Goal: Task Accomplishment & Management: Complete application form

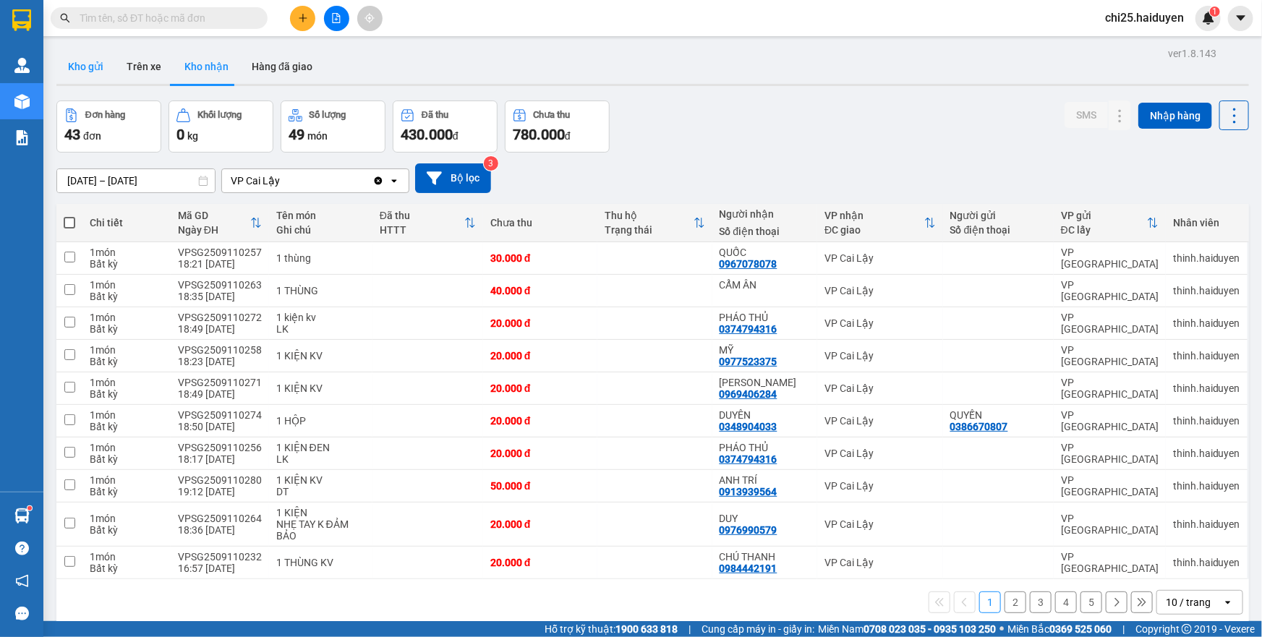
click at [111, 67] on button "Kho gửi" at bounding box center [85, 66] width 59 height 35
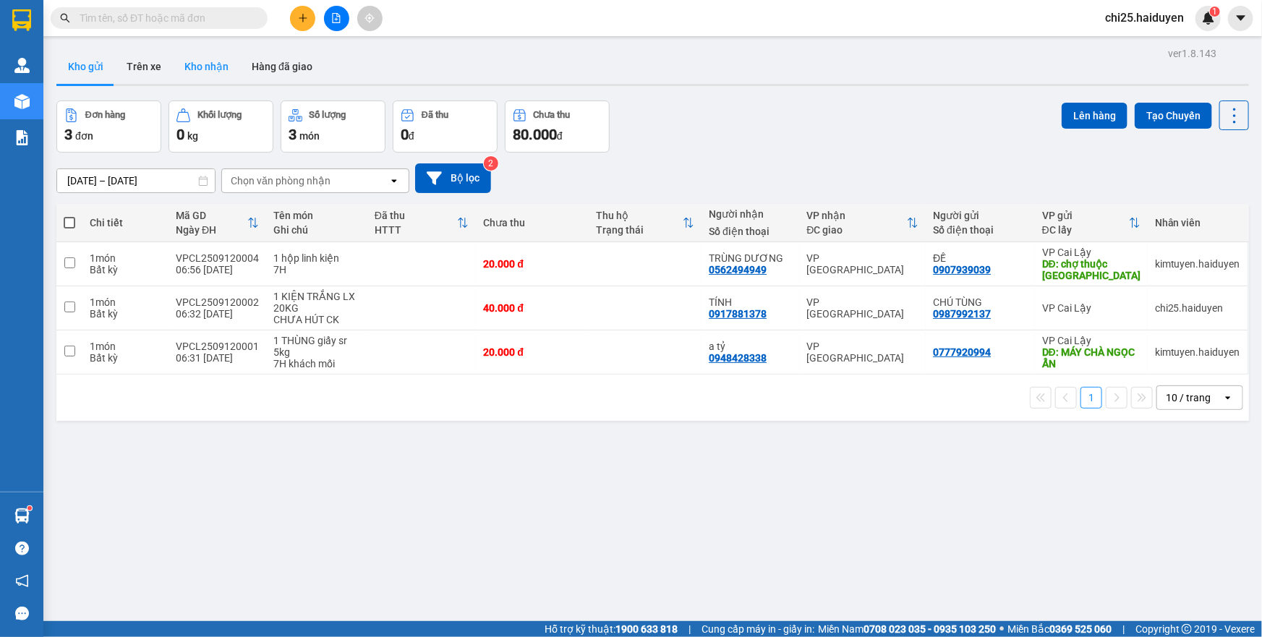
click at [219, 64] on button "Kho nhận" at bounding box center [206, 66] width 67 height 35
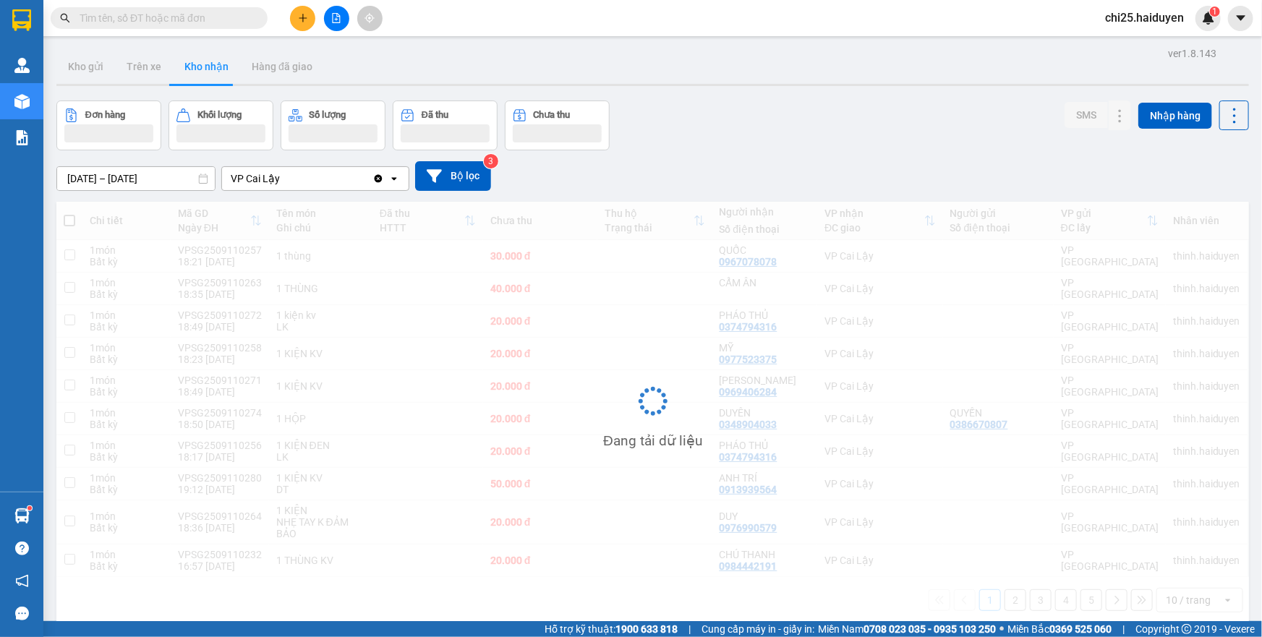
click at [211, 12] on input "text" at bounding box center [165, 18] width 171 height 16
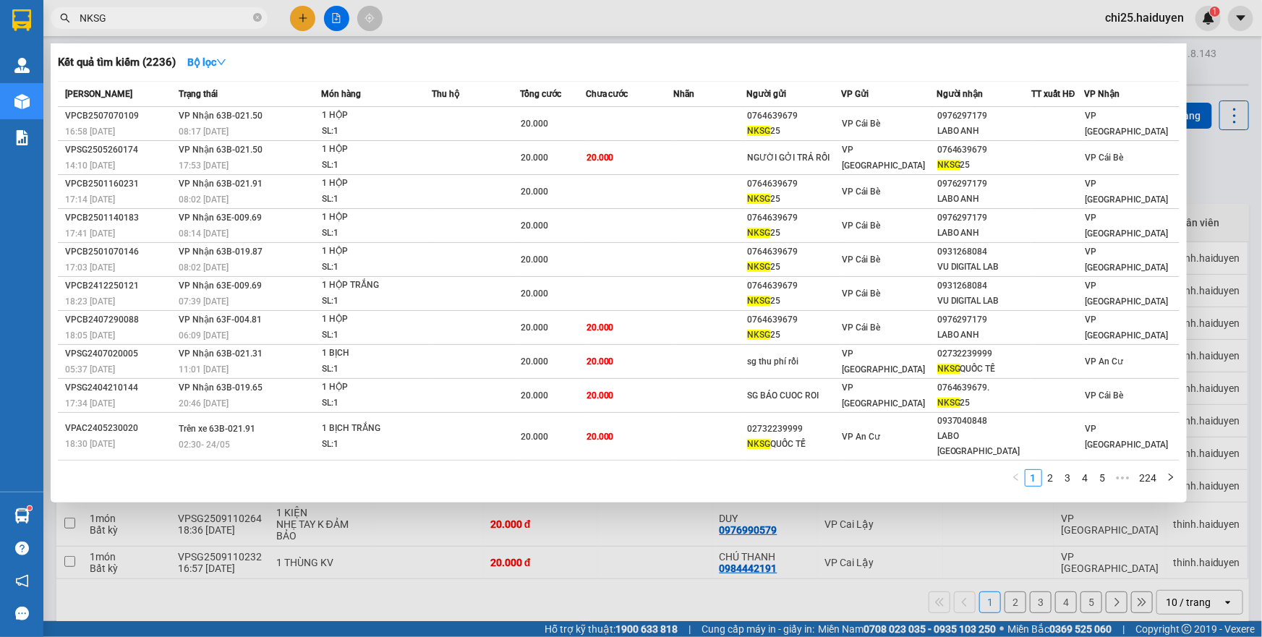
click at [213, 18] on input "NKSG" at bounding box center [165, 18] width 171 height 16
type input "nksg"
click at [226, 63] on icon "down" at bounding box center [221, 62] width 9 height 6
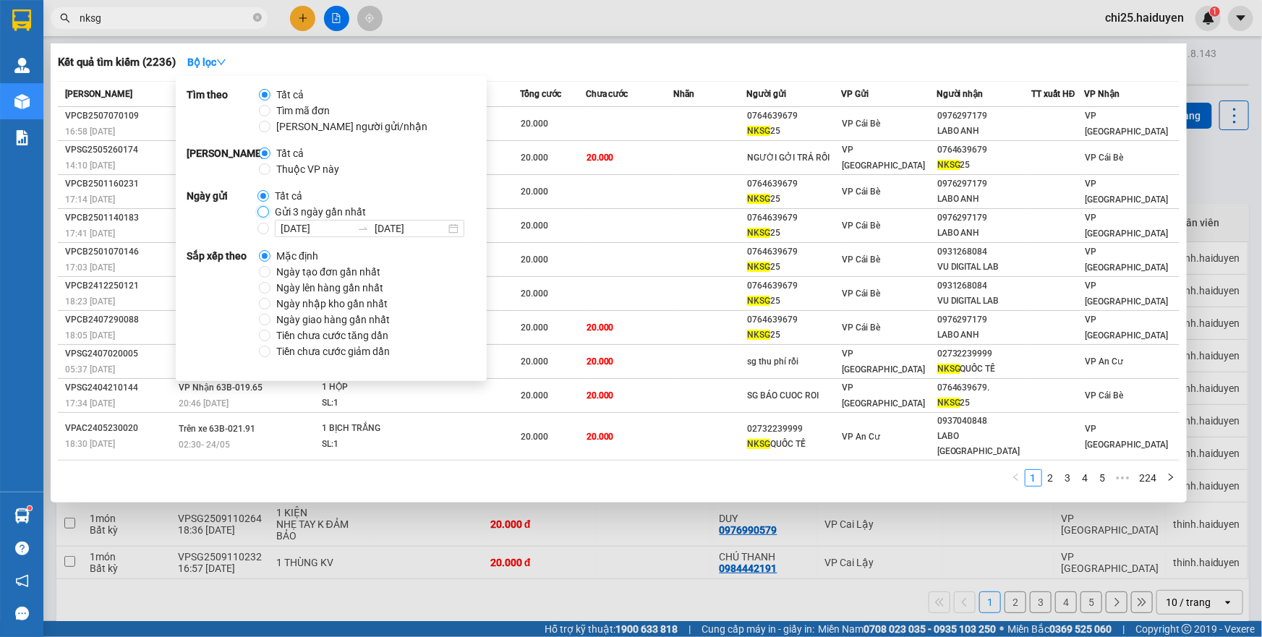
click at [264, 216] on input "Gửi 3 ngày gần nhất" at bounding box center [264, 212] width 12 height 12
radio input "true"
radio input "false"
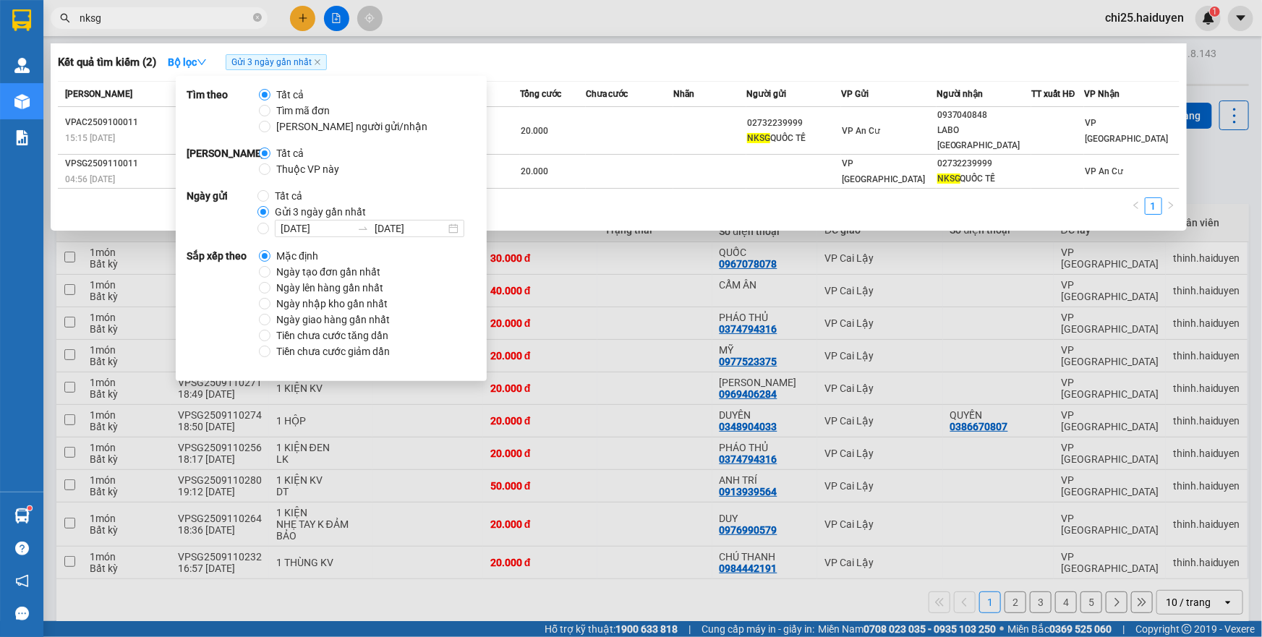
click at [615, 174] on div "Mã ĐH Trạng thái Món hàng Thu hộ Tổng cước Chưa cước Nhãn Người gửi VP Gửi Ngườ…" at bounding box center [619, 152] width 1122 height 143
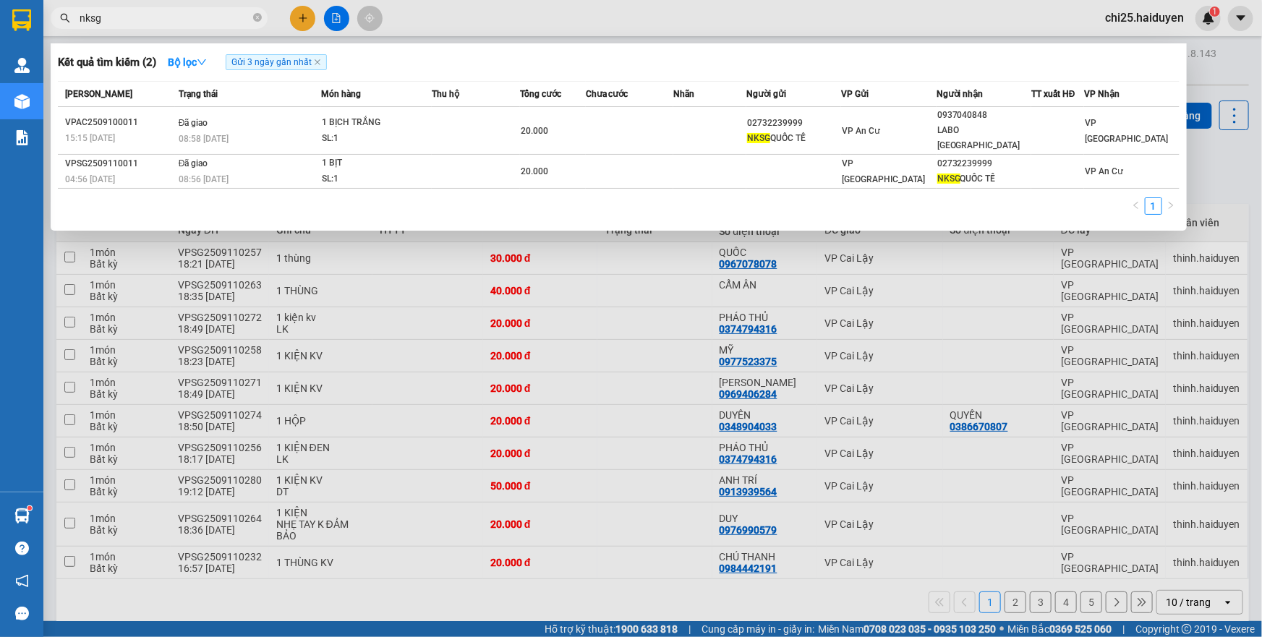
click at [556, 21] on div at bounding box center [631, 318] width 1262 height 637
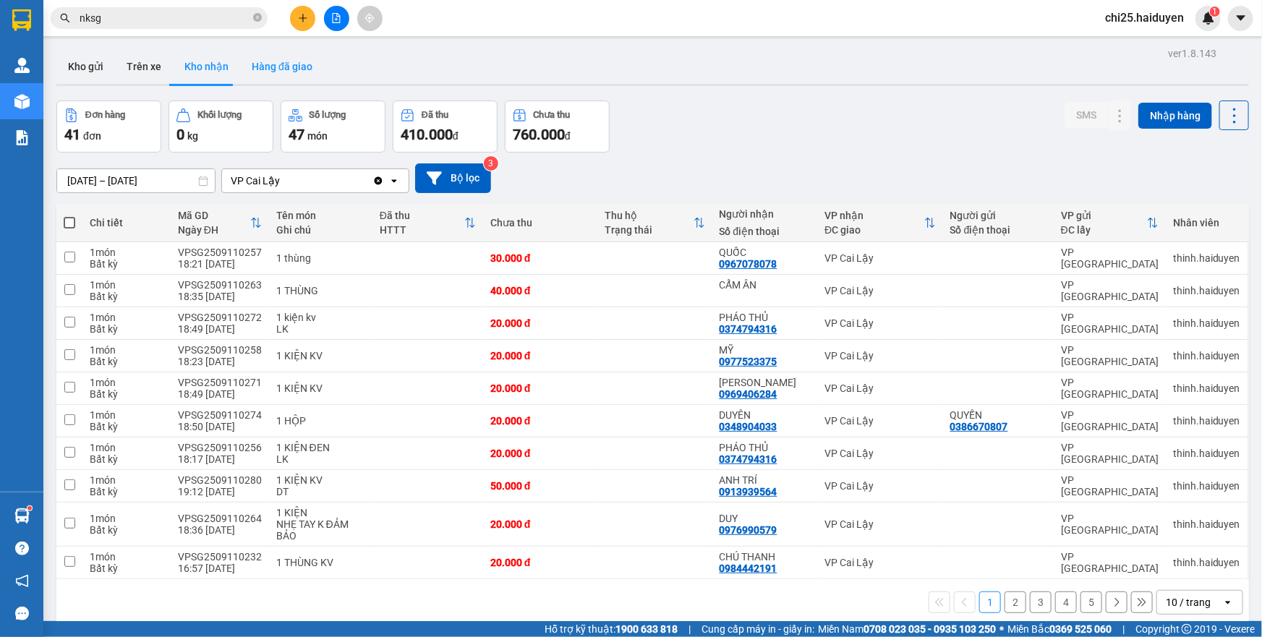
click at [289, 71] on button "Hàng đã giao" at bounding box center [282, 66] width 84 height 35
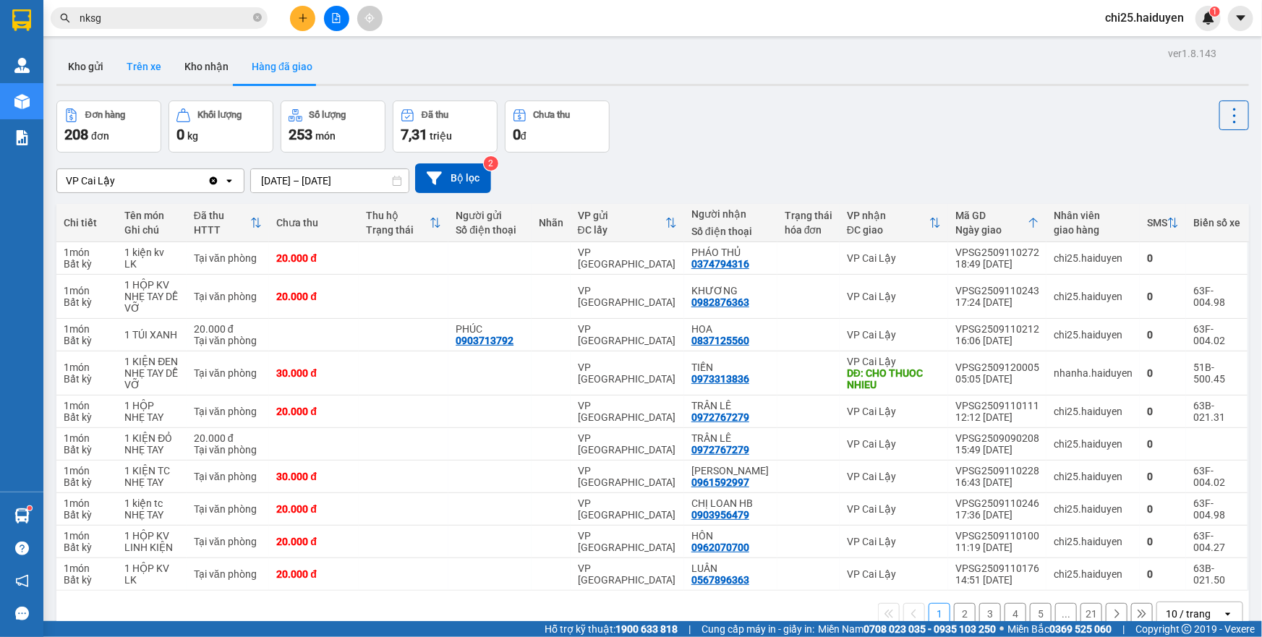
click at [140, 69] on button "Trên xe" at bounding box center [144, 66] width 58 height 35
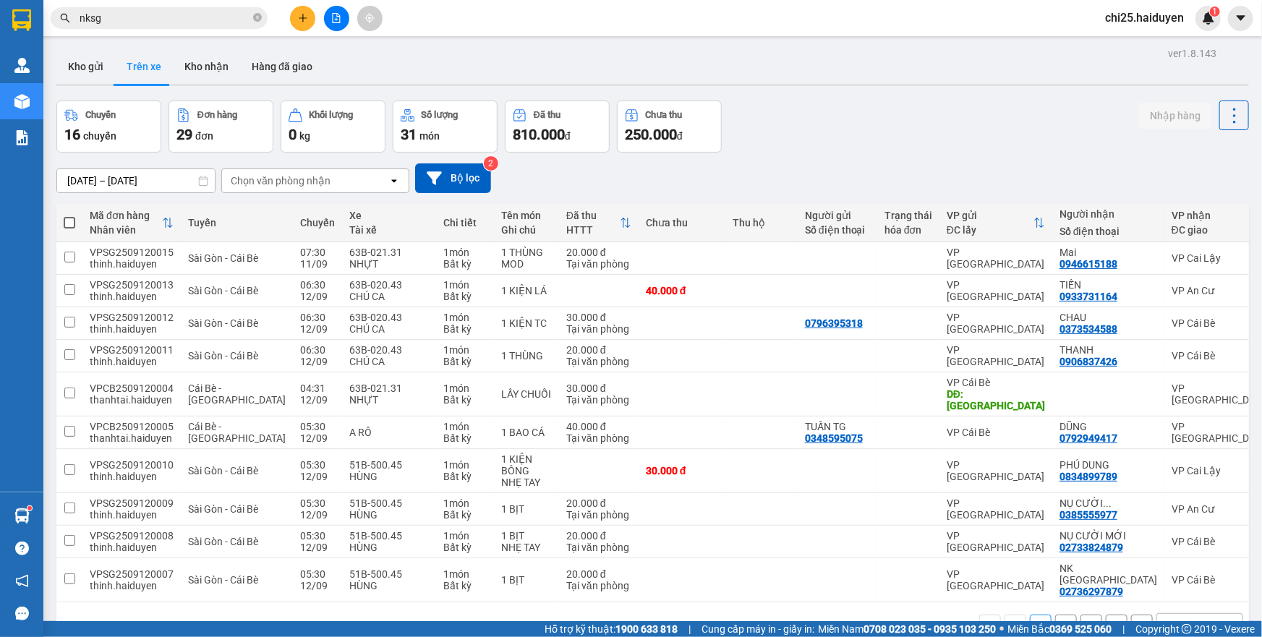
click at [260, 179] on div "Chọn văn phòng nhận" at bounding box center [281, 181] width 100 height 14
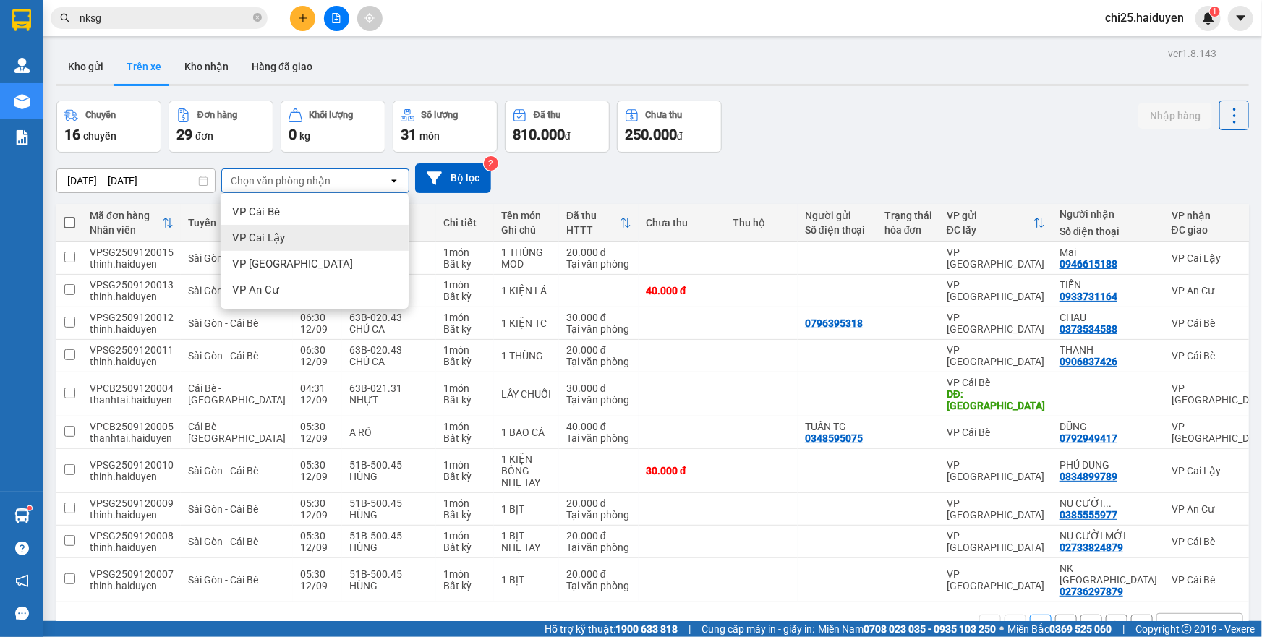
click at [265, 234] on span "VP Cai Lậy" at bounding box center [258, 238] width 53 height 14
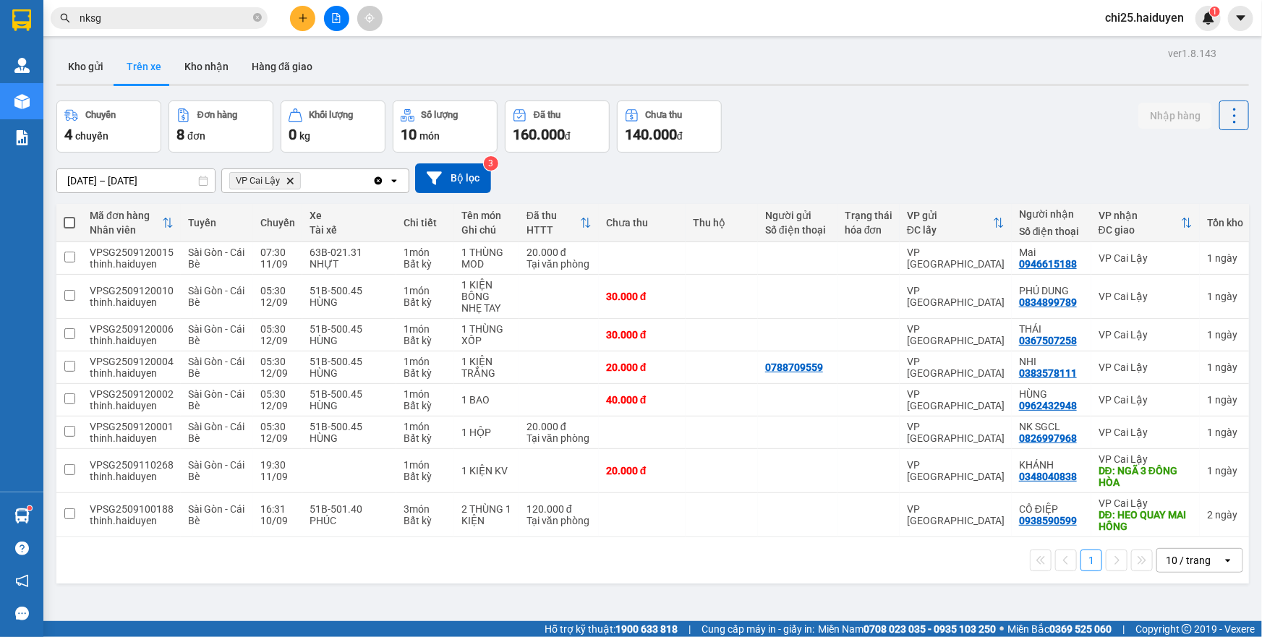
click at [850, 106] on div "Chuyến 4 chuyến Đơn hàng 8 đơn Khối lượng 0 kg Số lượng 10 món Đã thu 160.000 đ…" at bounding box center [652, 127] width 1193 height 52
click at [825, 115] on div "Chuyến 4 chuyến Đơn hàng 8 đơn Khối lượng 0 kg Số lượng 10 món Đã thu 160.000 đ…" at bounding box center [652, 127] width 1193 height 52
click at [304, 19] on icon "plus" at bounding box center [303, 18] width 10 height 10
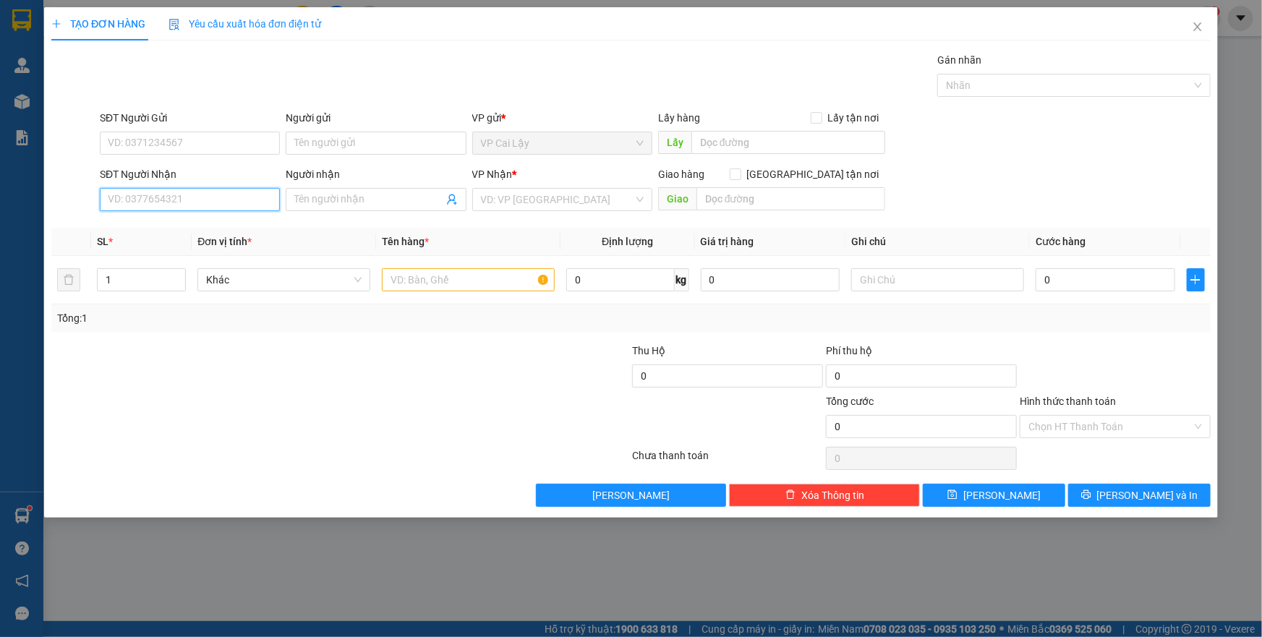
click at [174, 205] on input "SĐT Người Nhận" at bounding box center [190, 199] width 180 height 23
type input "0335527190"
click at [251, 232] on div "0335527190" at bounding box center [190, 229] width 163 height 16
type input "30.000"
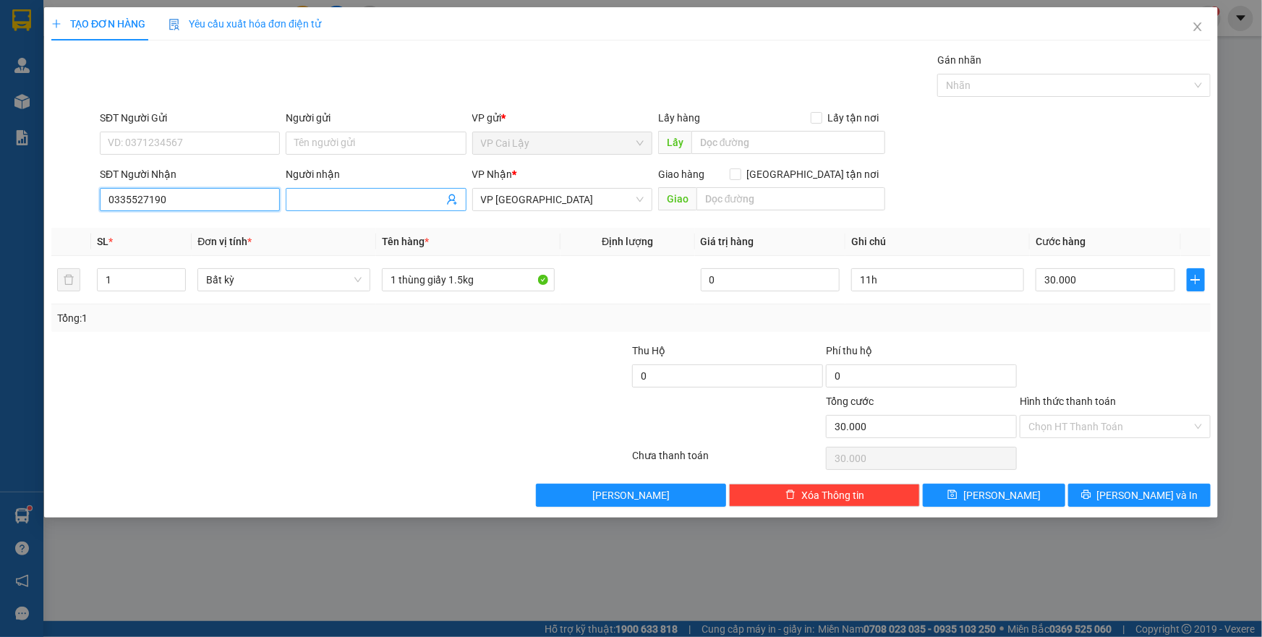
type input "0335527190"
click at [310, 200] on input "Người nhận" at bounding box center [368, 200] width 148 height 16
type input "l"
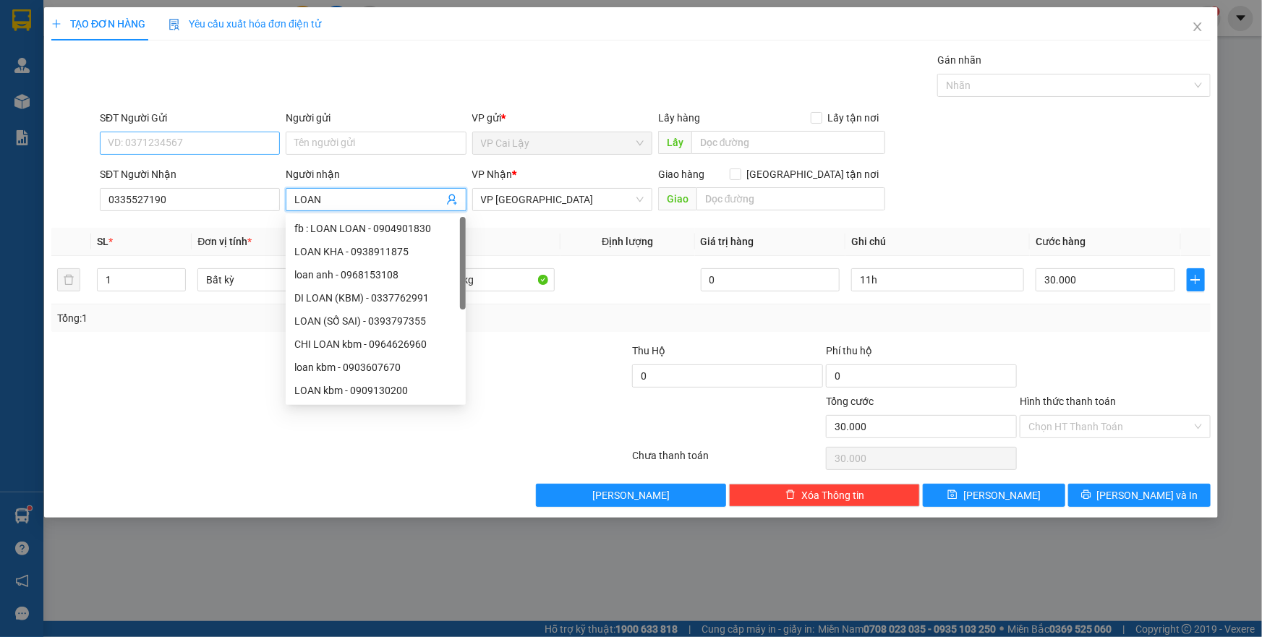
type input "LOAN"
click at [210, 138] on input "SĐT Người Gửi" at bounding box center [190, 143] width 180 height 23
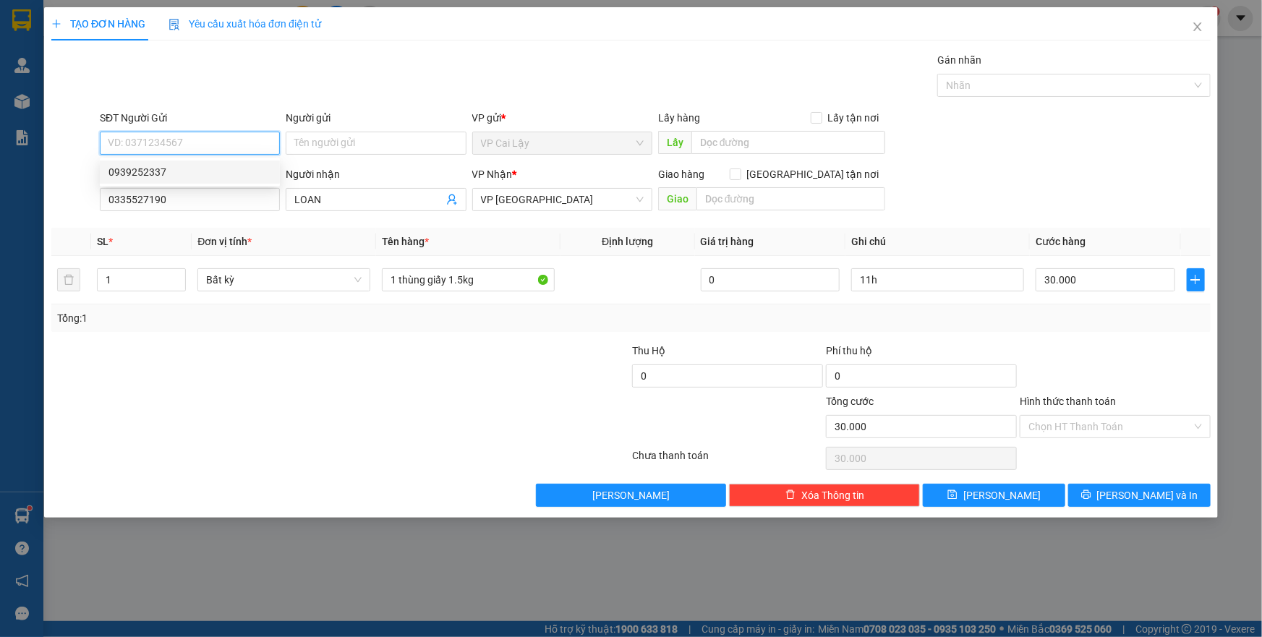
click at [180, 177] on div "0939252337" at bounding box center [190, 172] width 163 height 16
type input "0939252337"
type input "CX CHÂU THÀNH 8"
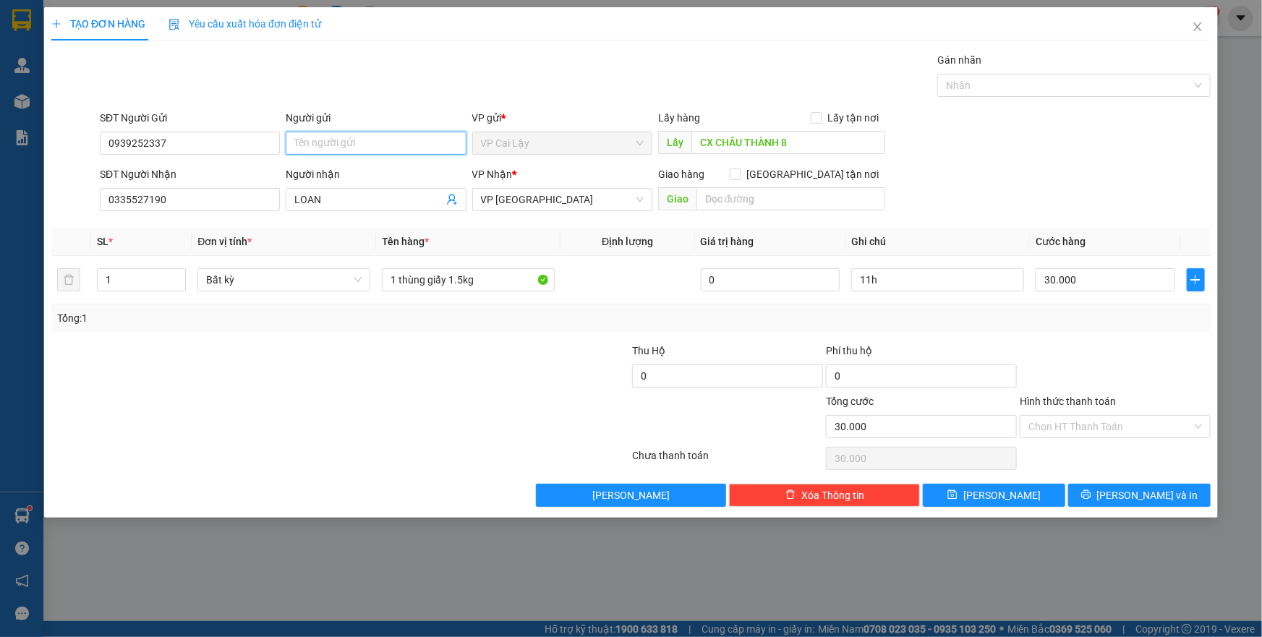
click at [324, 143] on input "Người gửi" at bounding box center [376, 143] width 180 height 23
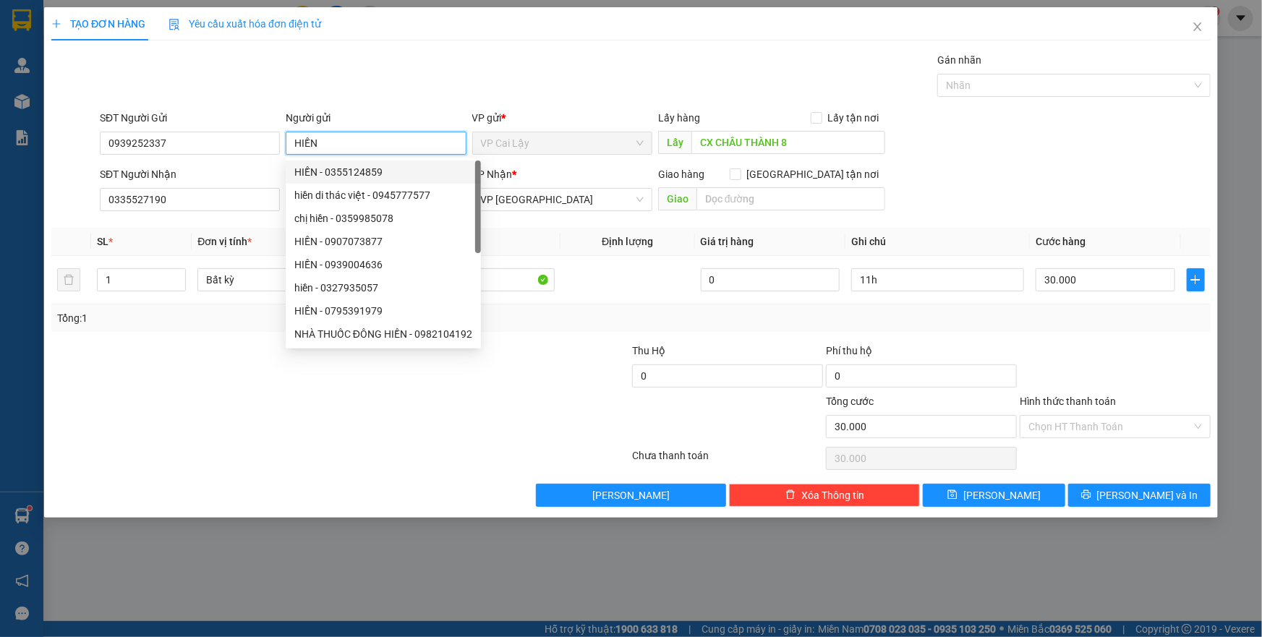
type input "HIỀN"
drag, startPoint x: 760, startPoint y: 167, endPoint x: 720, endPoint y: 182, distance: 42.3
click at [758, 167] on div "Giao hàng Giao tận nơi" at bounding box center [771, 174] width 227 height 16
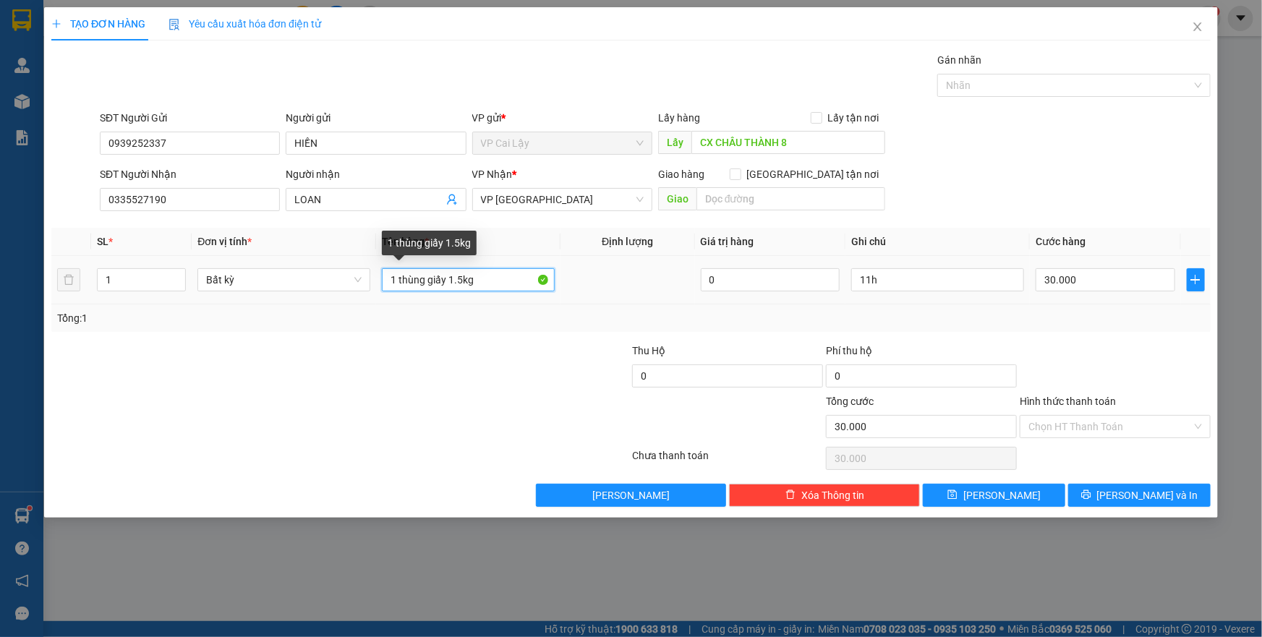
click at [487, 276] on input "1 thùng giấy 1.5kg" at bounding box center [468, 279] width 173 height 23
type input "1 thùng giấy 3KG"
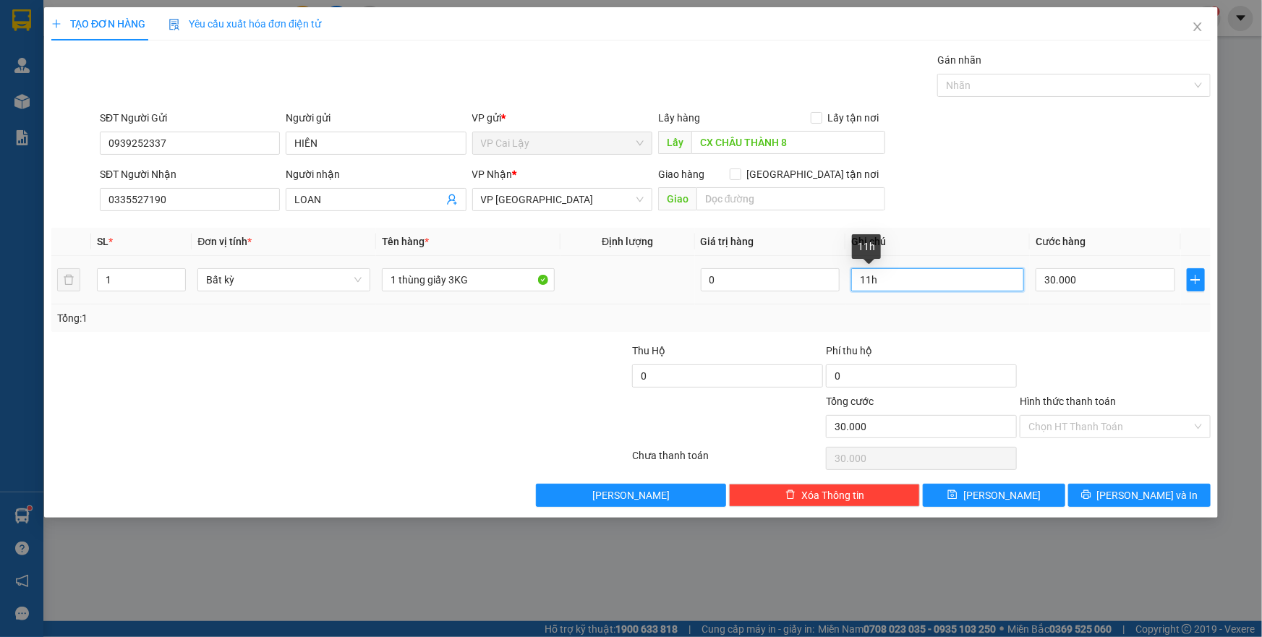
click at [919, 283] on input "11h" at bounding box center [938, 279] width 173 height 23
type input "8H"
click at [1157, 426] on input "Hình thức thanh toán" at bounding box center [1111, 427] width 164 height 22
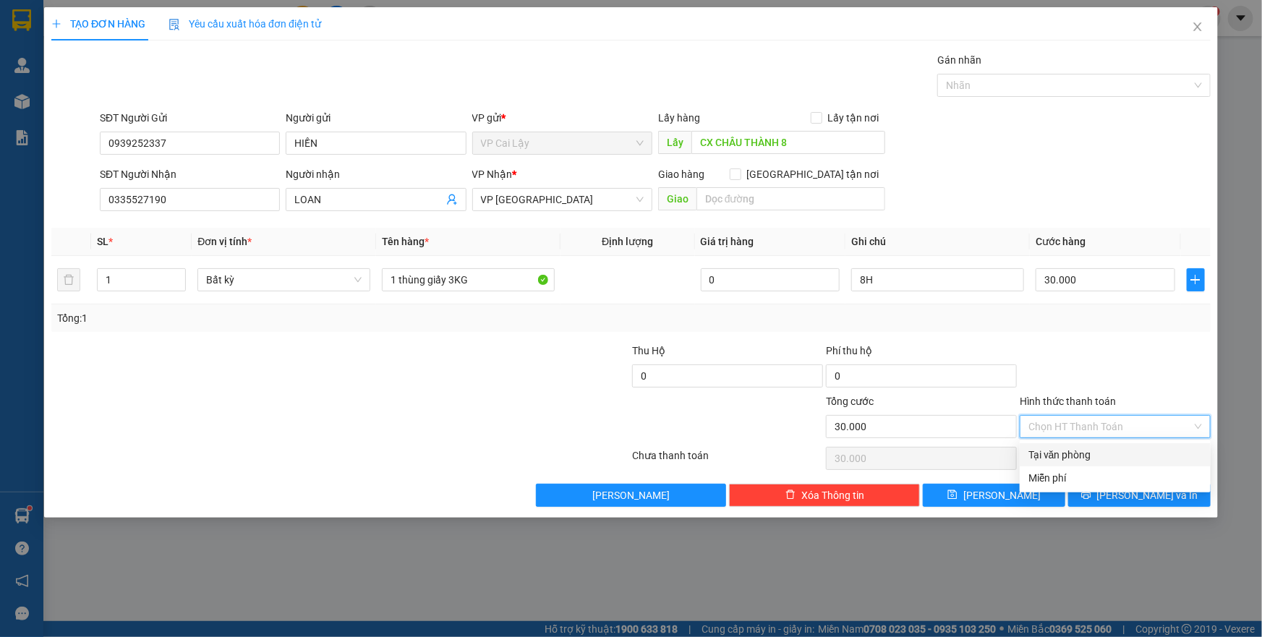
click at [1132, 461] on div "Tại văn phòng" at bounding box center [1116, 455] width 174 height 16
type input "0"
click at [1139, 362] on div at bounding box center [1116, 368] width 194 height 51
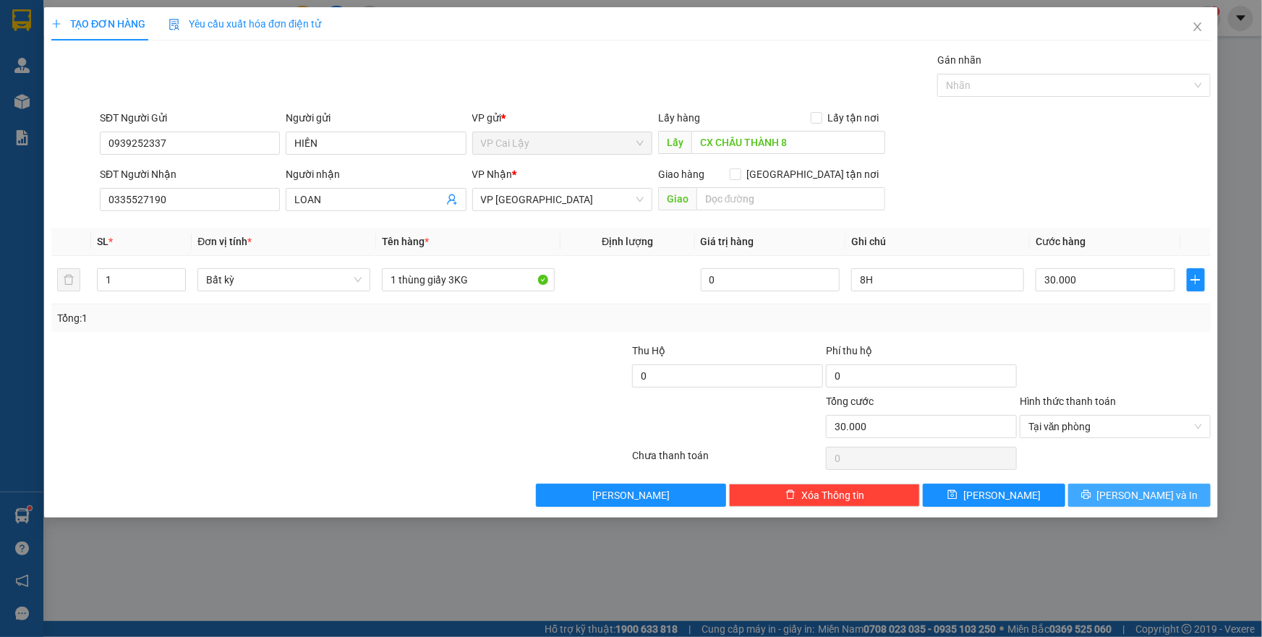
click at [1134, 496] on span "[PERSON_NAME] và In" at bounding box center [1148, 496] width 101 height 16
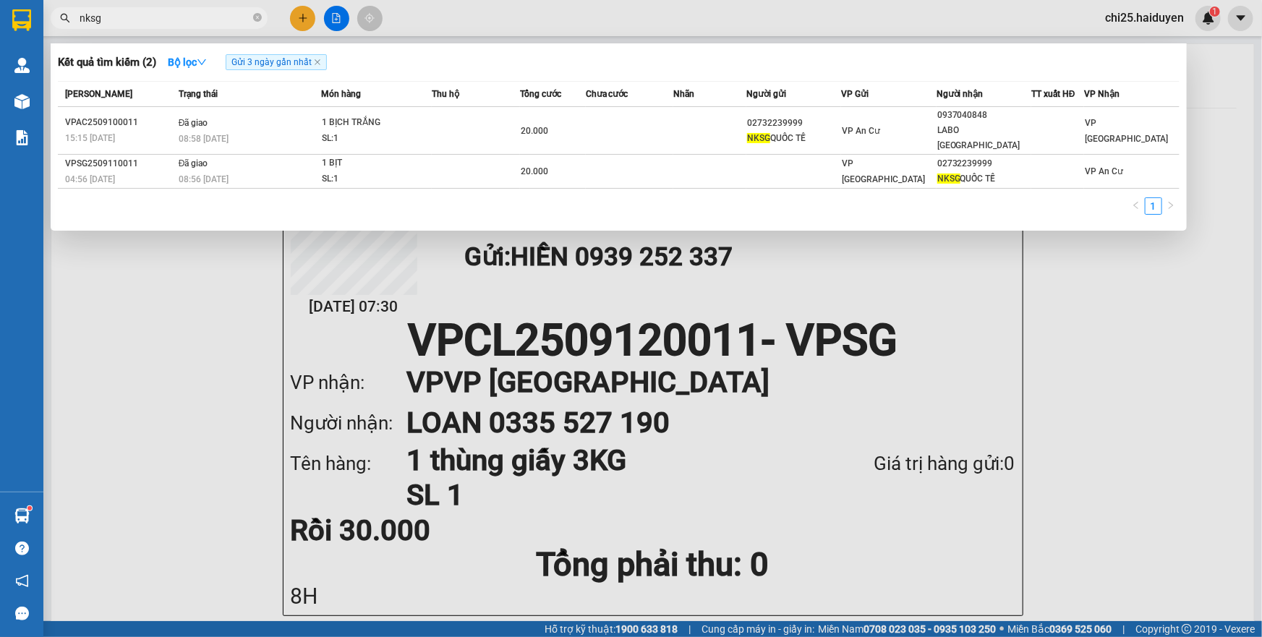
click at [177, 20] on input "nksg" at bounding box center [165, 18] width 171 height 16
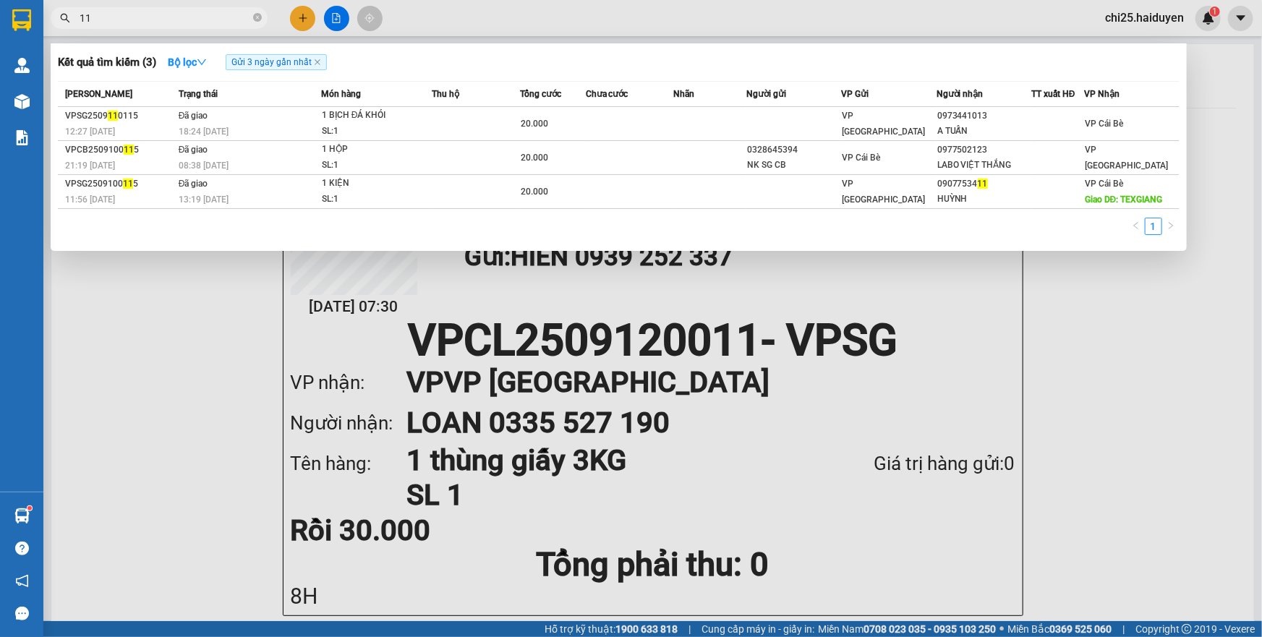
type input "1"
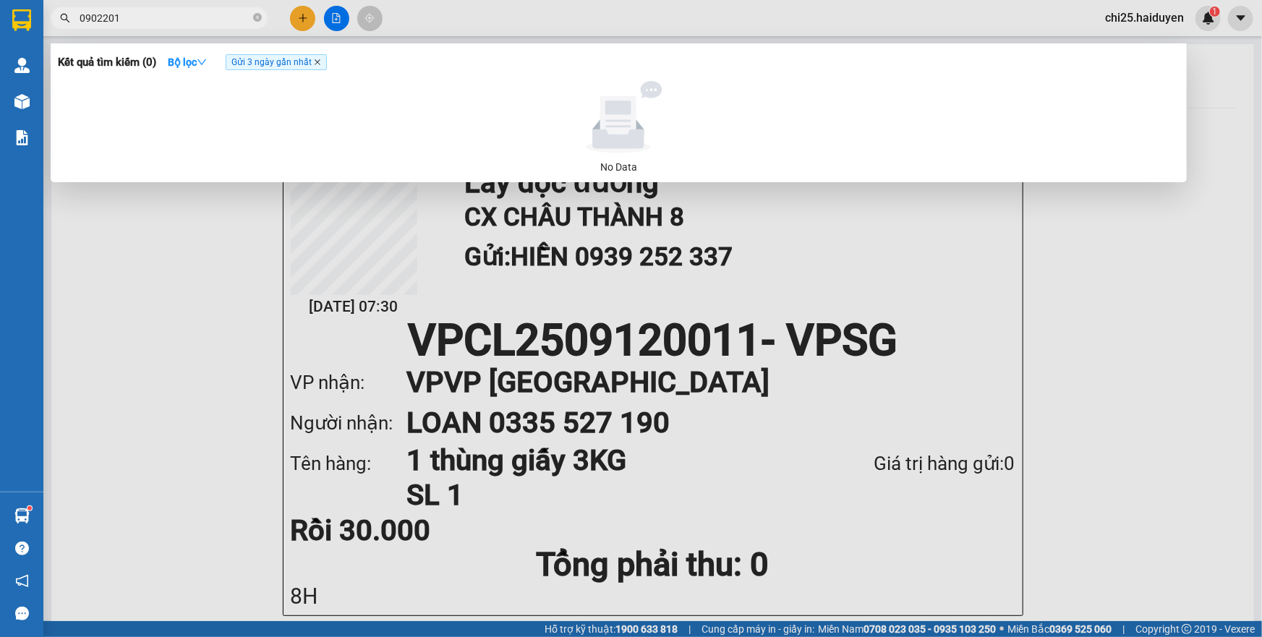
type input "0902201"
click at [321, 61] on icon "close" at bounding box center [318, 62] width 6 height 6
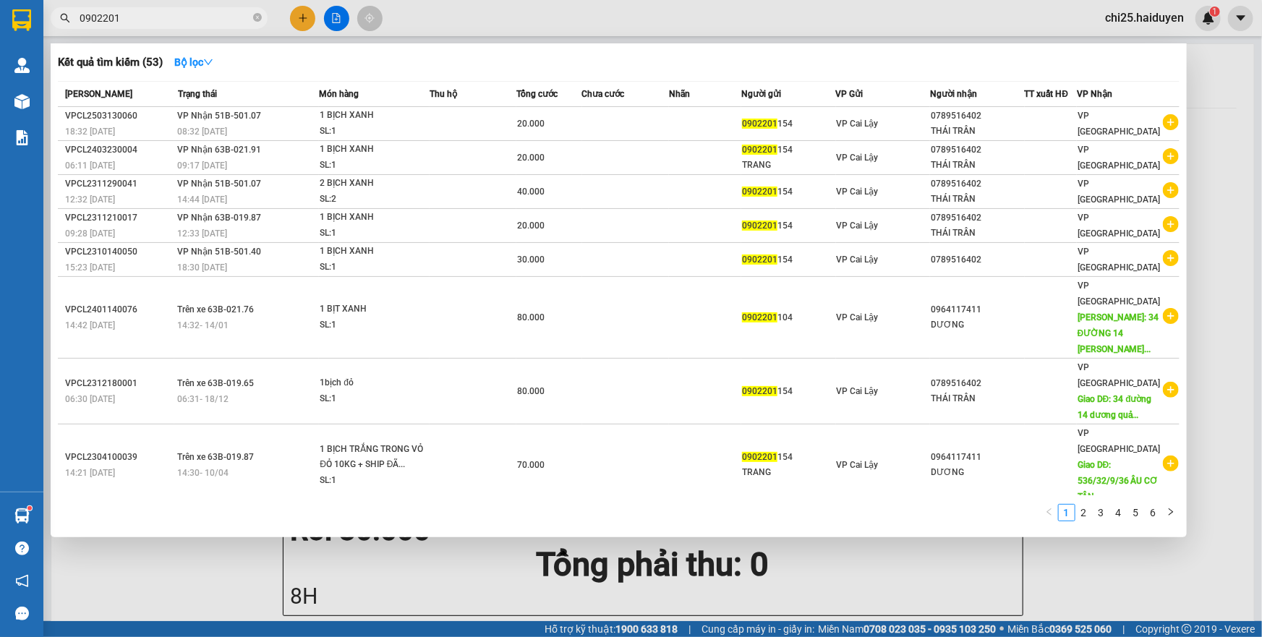
click at [205, 21] on input "0902201" at bounding box center [165, 18] width 171 height 16
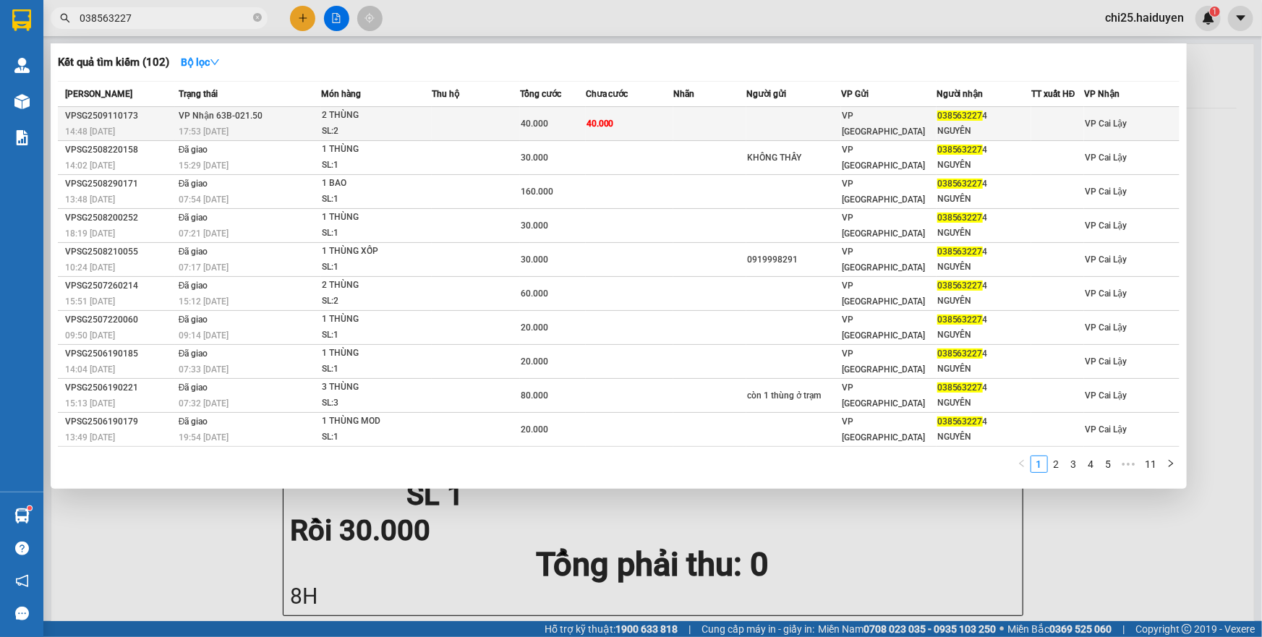
type input "038563227"
click at [286, 119] on td "VP Nhận 63B-021.50 17:53 - 11/09" at bounding box center [248, 124] width 146 height 34
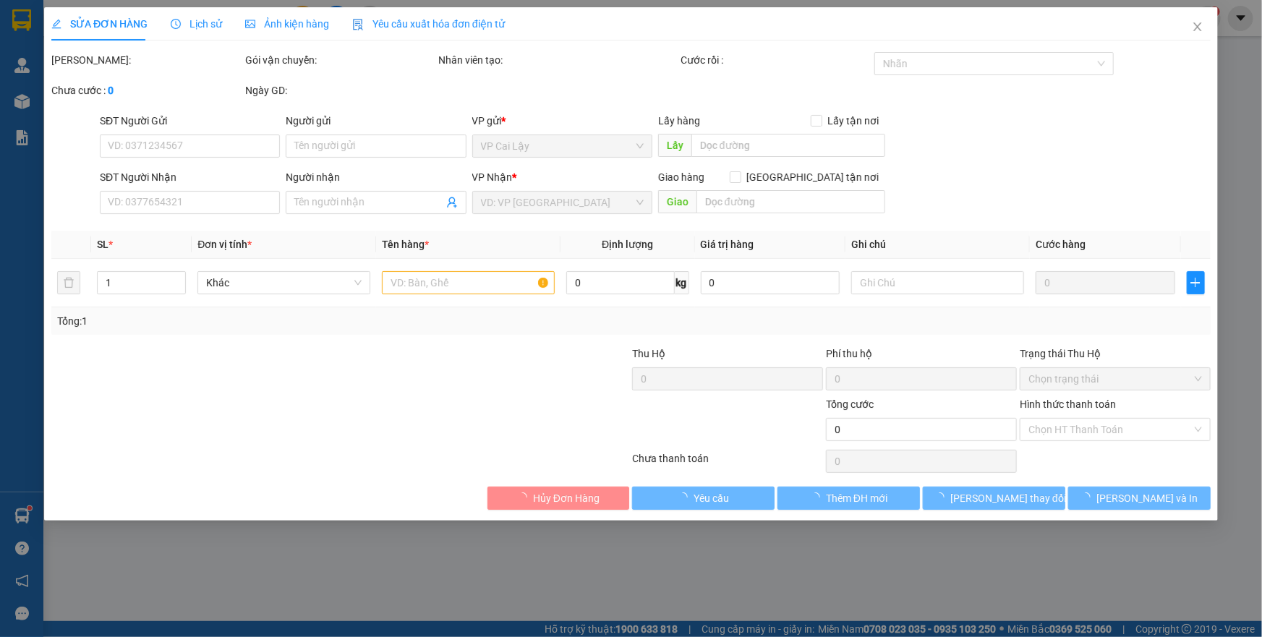
type input "0385632274"
type input "NGUYÊN"
type input "40.000"
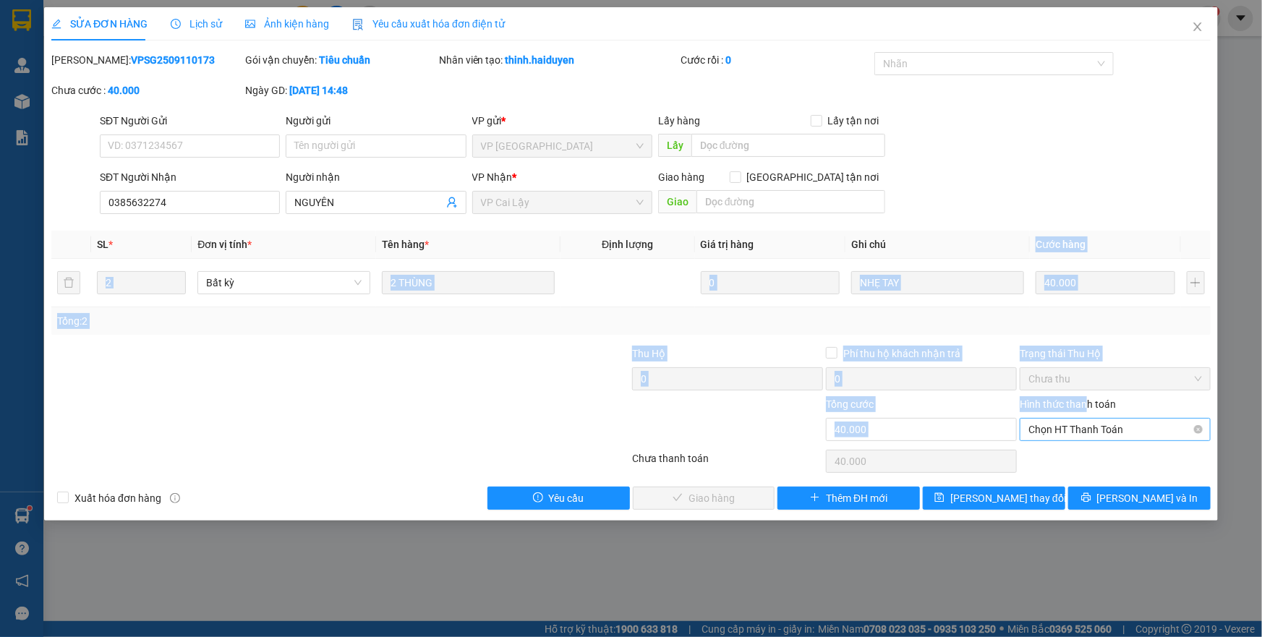
drag, startPoint x: 1085, startPoint y: 391, endPoint x: 1102, endPoint y: 418, distance: 32.1
click at [1101, 417] on div "Total Paid Fee 0 Total UnPaid Fee 40.000 Cash Collection Total Fee Mã ĐH: VPSG2…" at bounding box center [631, 281] width 1160 height 458
click at [1103, 437] on span "Chọn HT Thanh Toán" at bounding box center [1116, 430] width 174 height 22
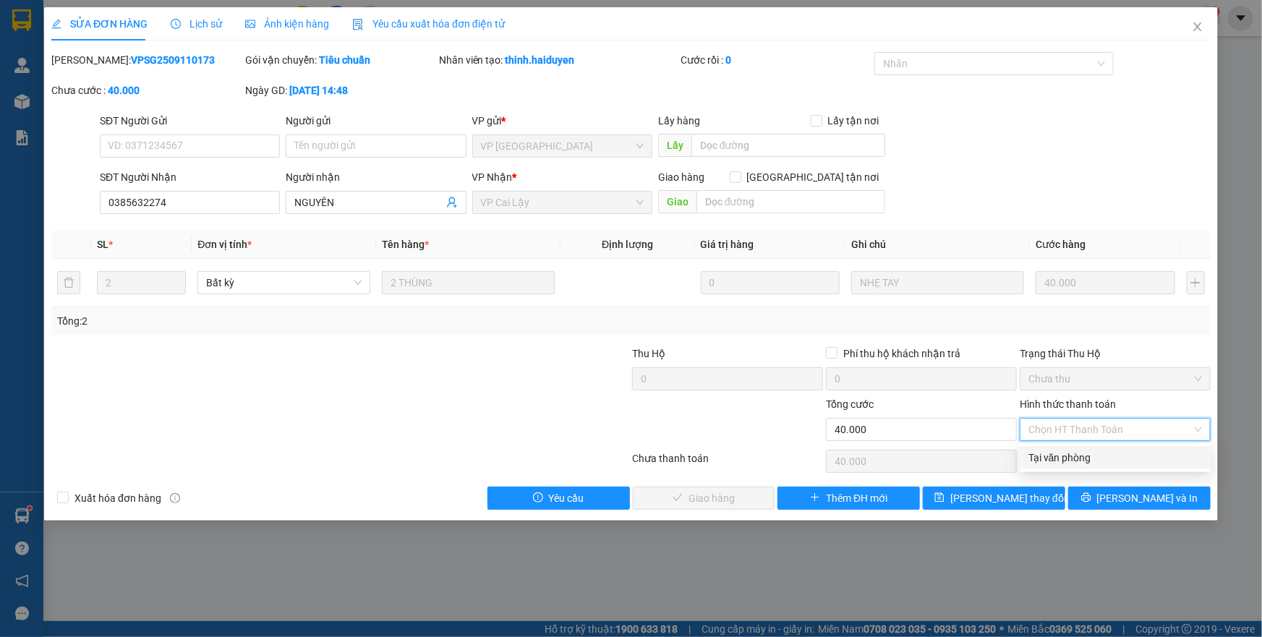
click at [1088, 463] on div "Tại văn phòng" at bounding box center [1116, 458] width 174 height 16
type input "0"
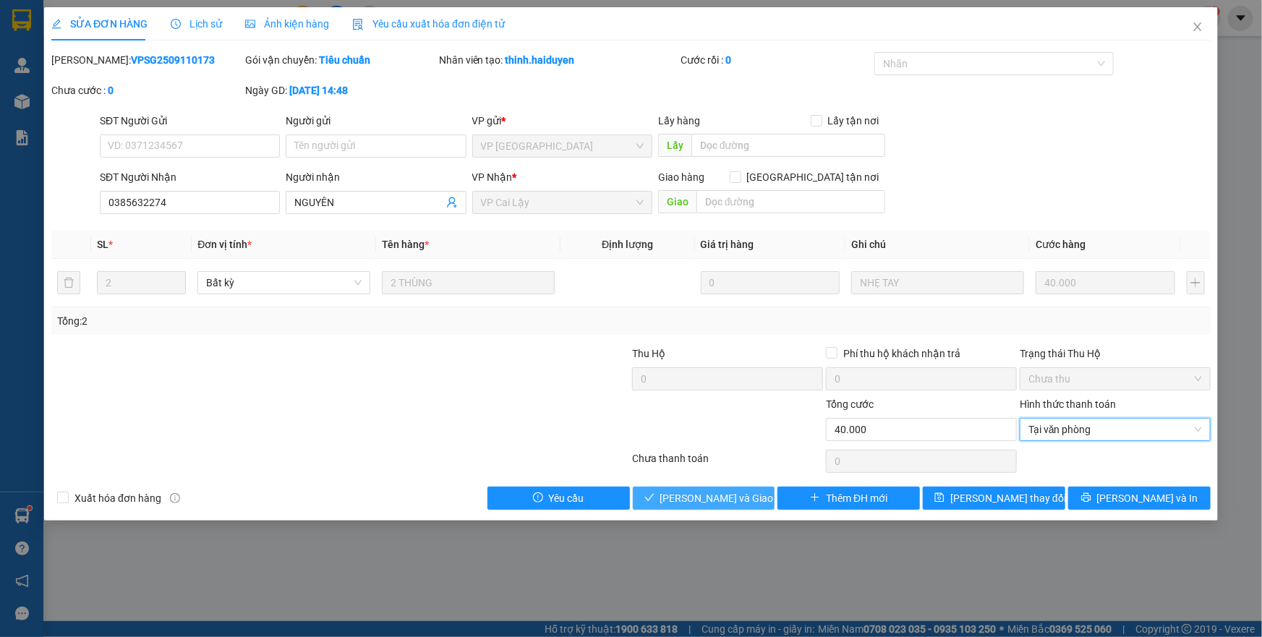
click at [664, 487] on button "[PERSON_NAME] và Giao hàng" at bounding box center [704, 498] width 143 height 23
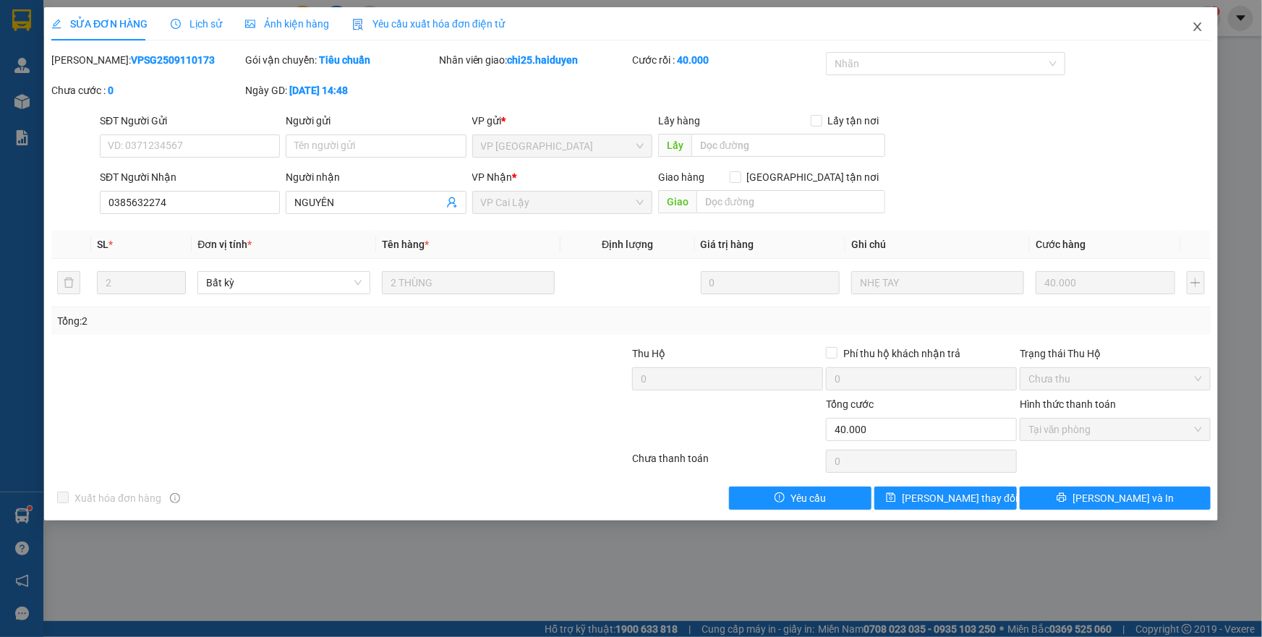
click at [1198, 27] on icon "close" at bounding box center [1198, 26] width 8 height 9
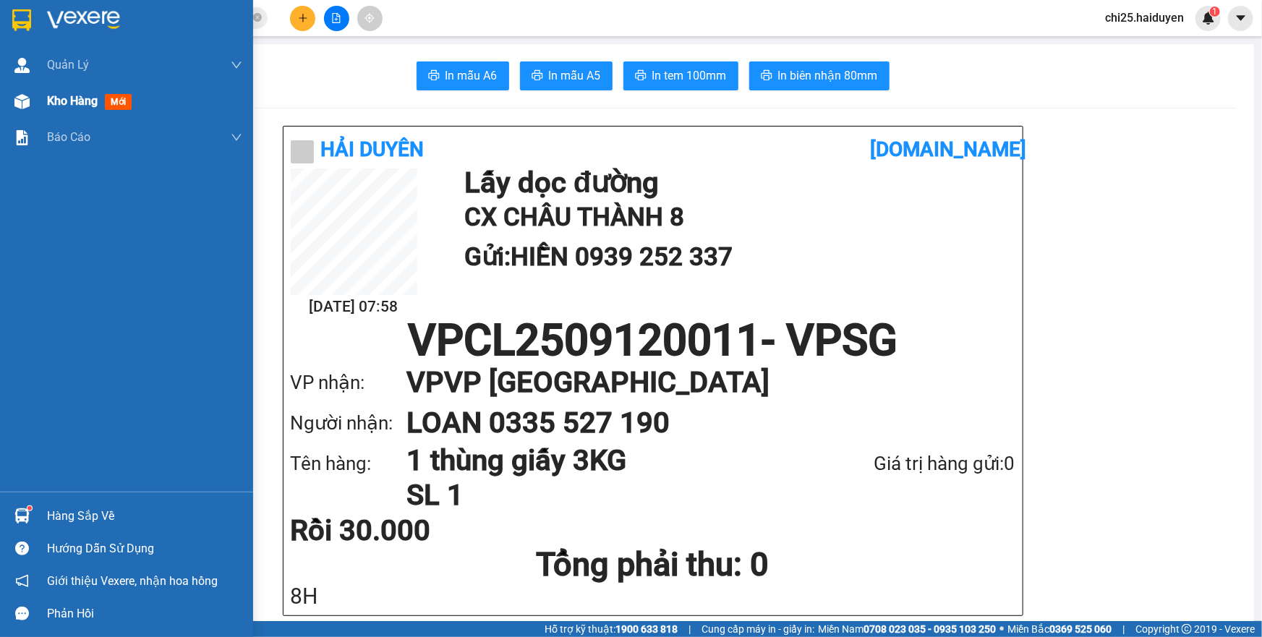
click at [77, 101] on span "Kho hàng" at bounding box center [72, 101] width 51 height 14
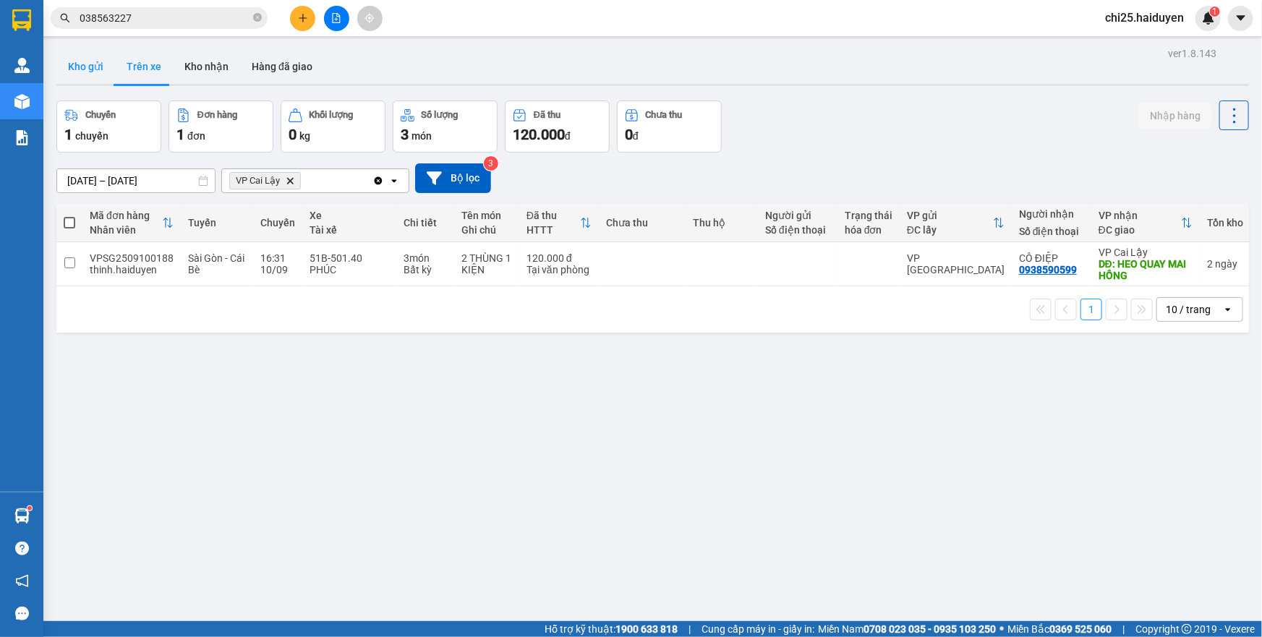
click at [95, 66] on button "Kho gửi" at bounding box center [85, 66] width 59 height 35
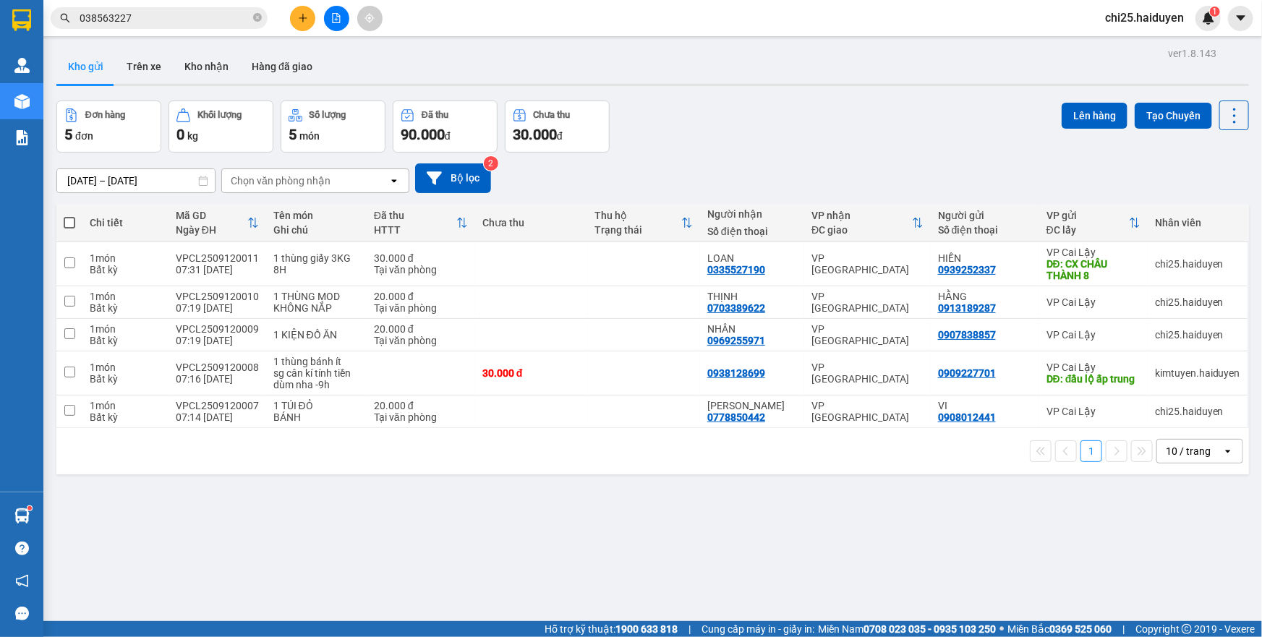
click at [204, 21] on input "038563227" at bounding box center [165, 18] width 171 height 16
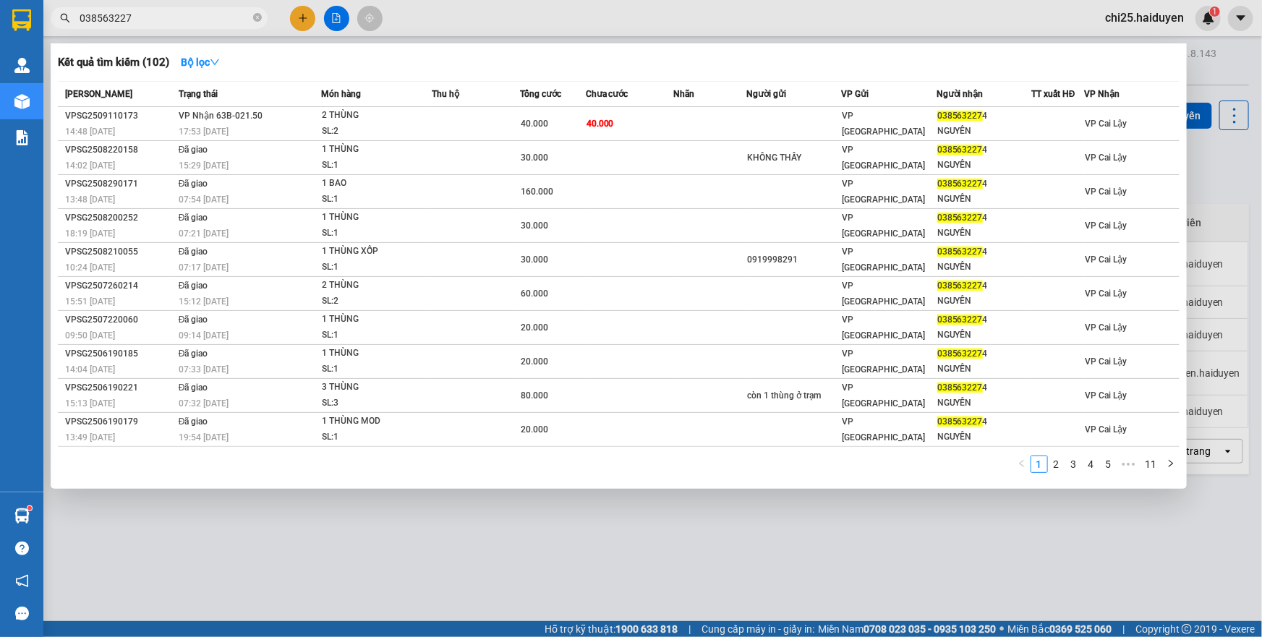
click at [204, 21] on input "038563227" at bounding box center [165, 18] width 171 height 16
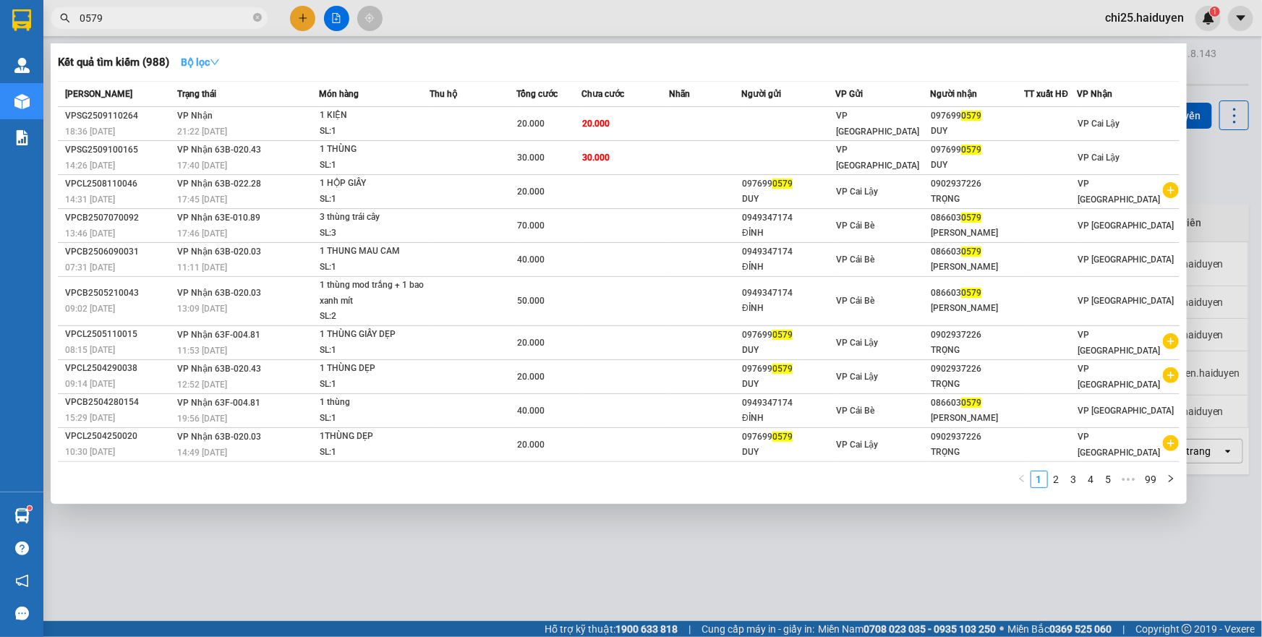
type input "0579"
click at [205, 62] on strong "Bộ lọc" at bounding box center [200, 62] width 39 height 12
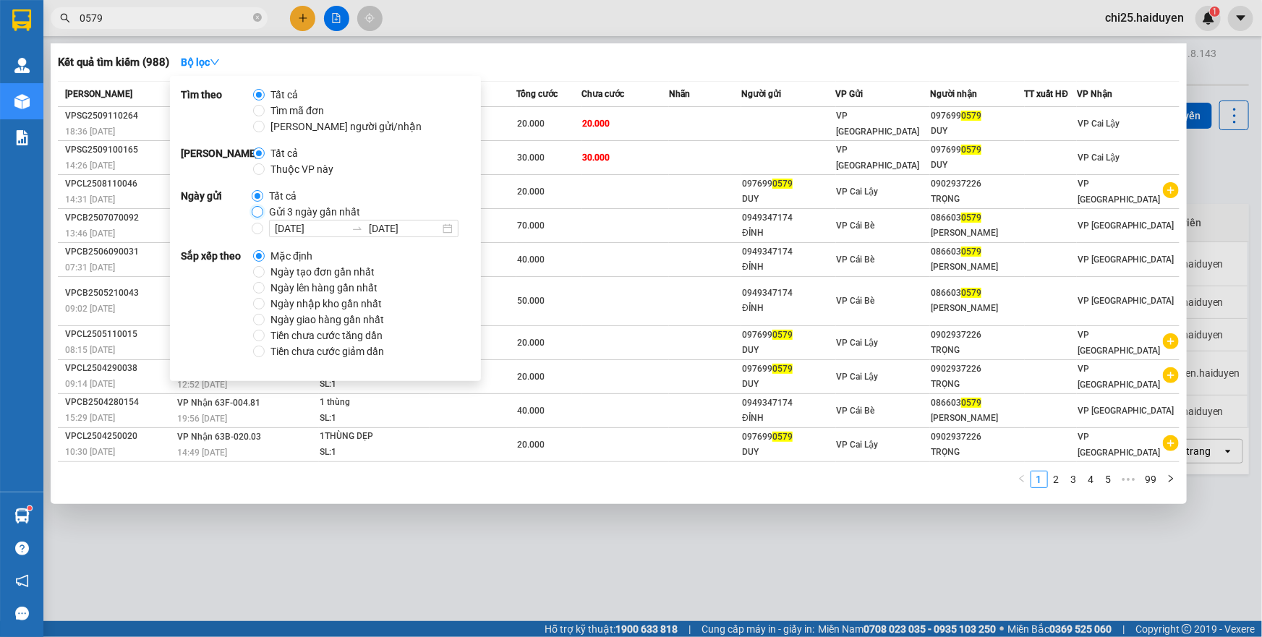
click at [259, 209] on input "Gửi 3 ngày gần nhất" at bounding box center [258, 212] width 12 height 12
radio input "true"
radio input "false"
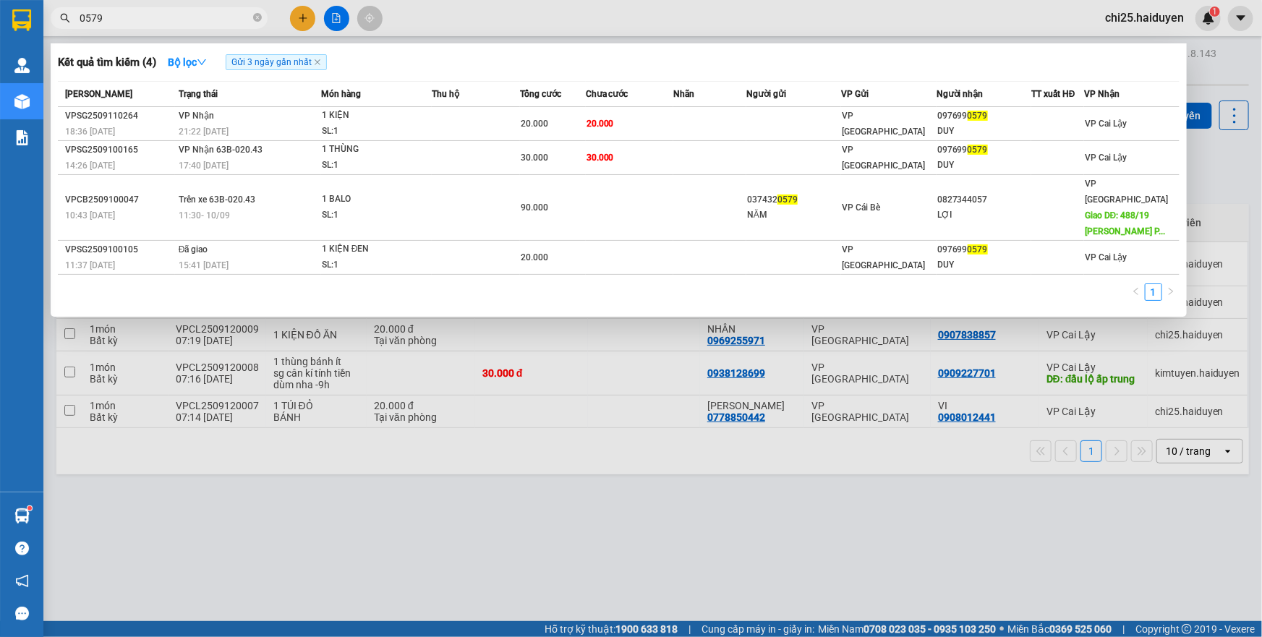
click at [361, 64] on div "Kết quả tìm kiếm ( 4 ) Bộ lọc Gửi 3 ngày gần nhất" at bounding box center [619, 62] width 1122 height 23
click at [509, 492] on div at bounding box center [631, 318] width 1262 height 637
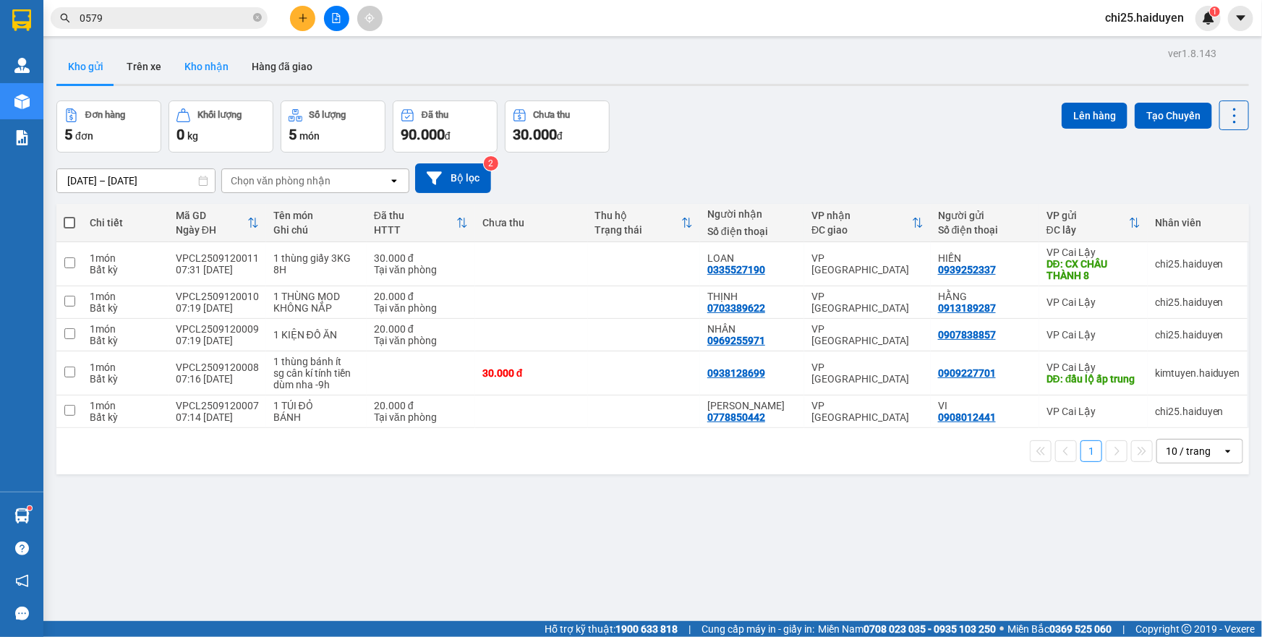
click at [180, 78] on button "Kho nhận" at bounding box center [206, 66] width 67 height 35
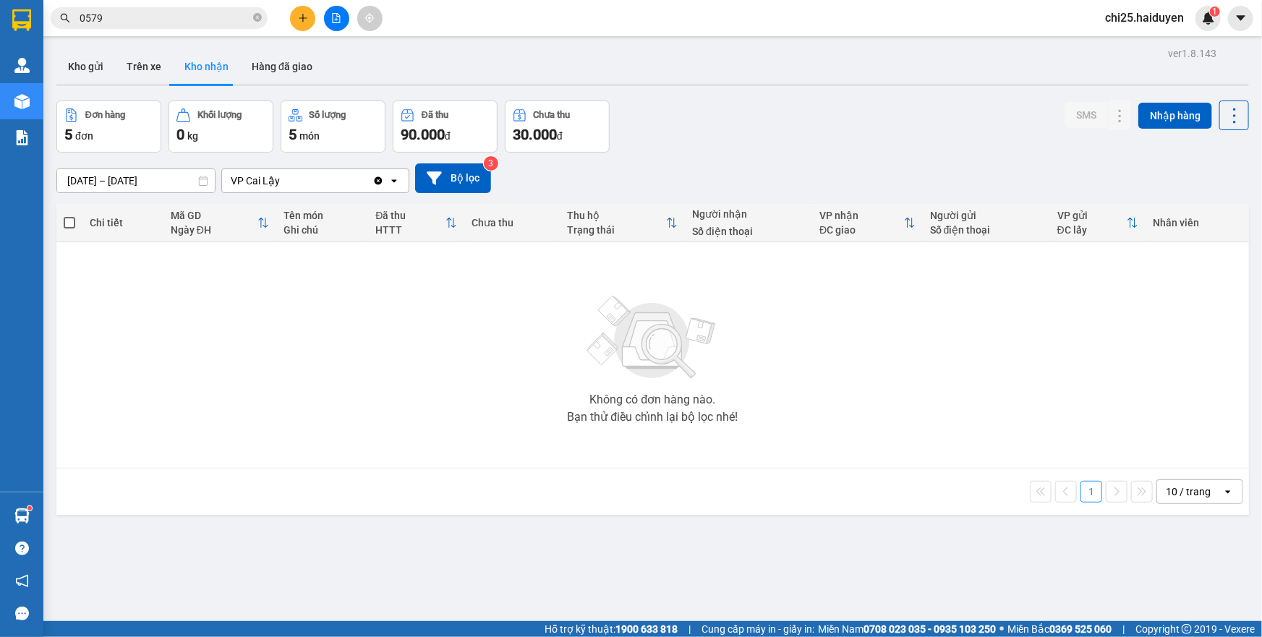
click at [221, 74] on button "Kho nhận" at bounding box center [206, 66] width 67 height 35
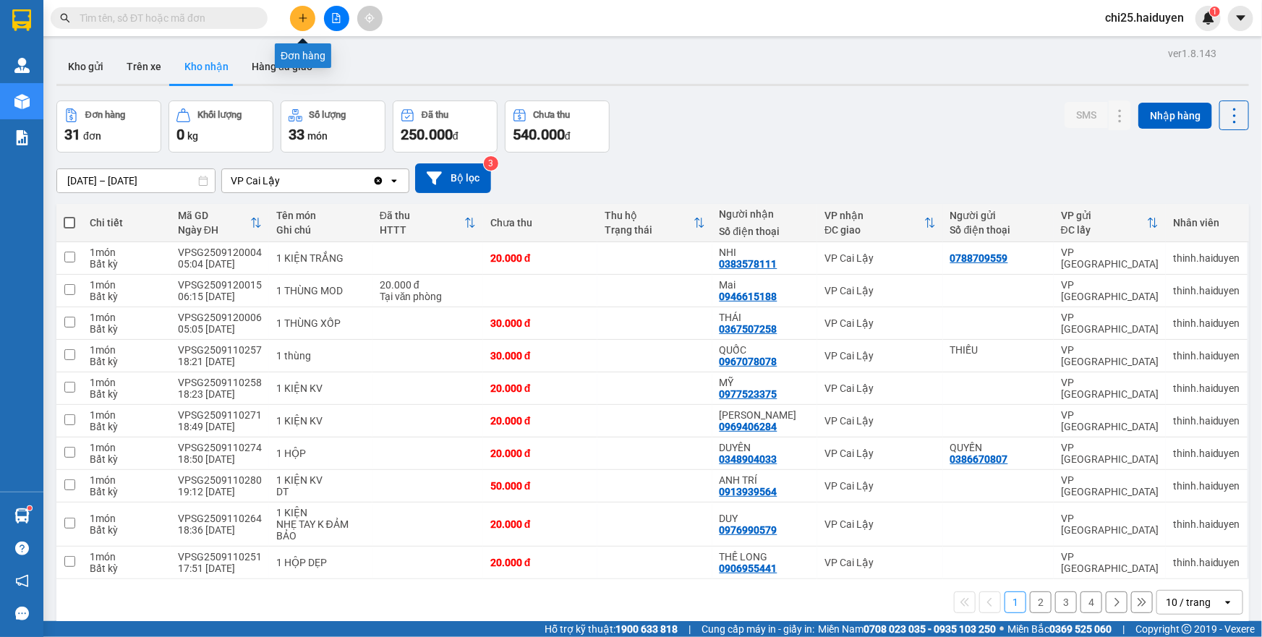
click at [303, 20] on icon "plus" at bounding box center [302, 18] width 1 height 8
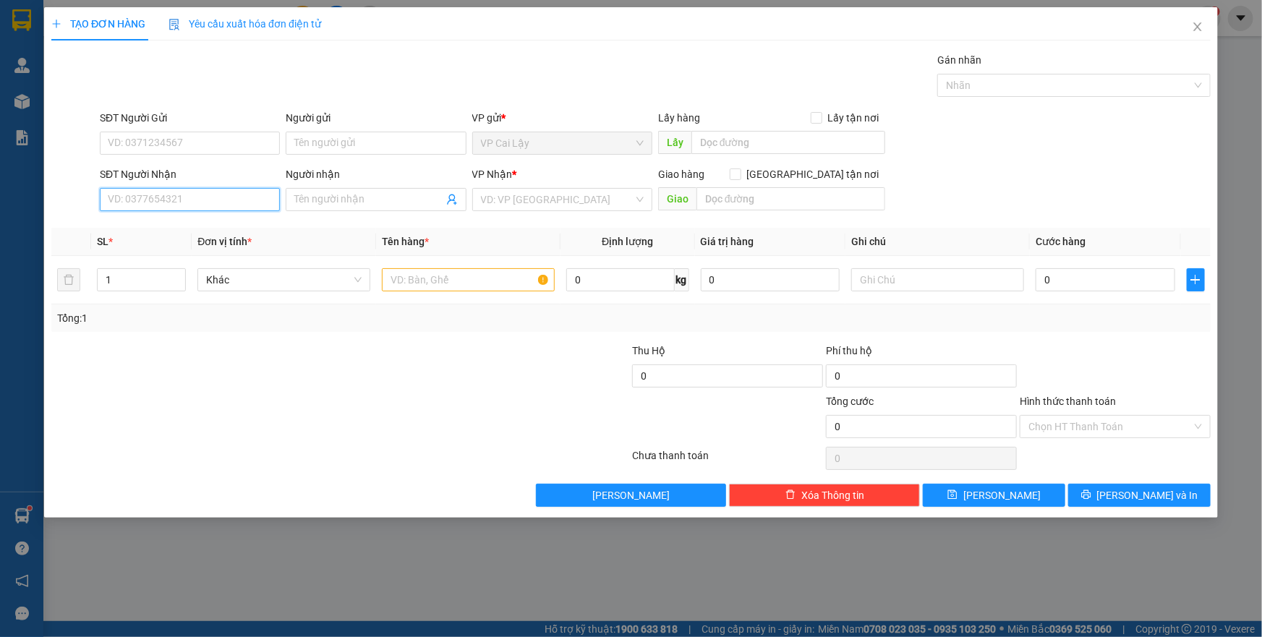
click at [231, 195] on input "SĐT Người Nhận" at bounding box center [190, 199] width 180 height 23
type input "0982428900"
click at [374, 193] on input "Người nhận" at bounding box center [368, 200] width 148 height 16
type input "THÀNH DUY"
click at [245, 145] on input "SĐT Người Gửi" at bounding box center [190, 143] width 180 height 23
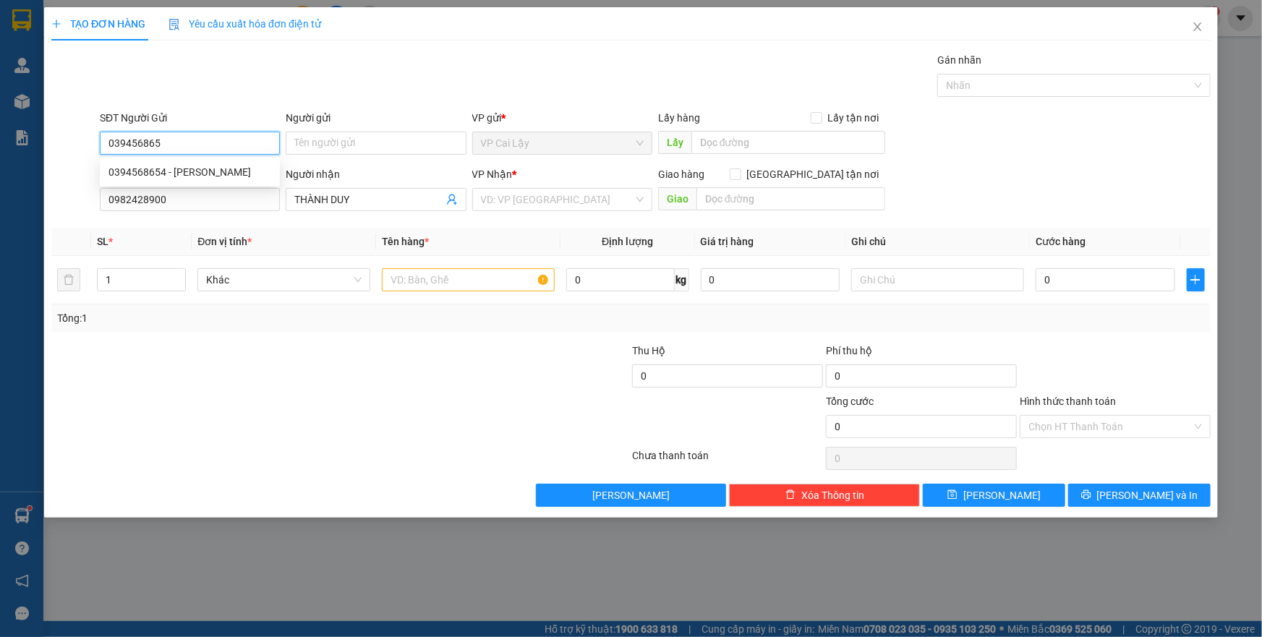
type input "0394568654"
drag, startPoint x: 241, startPoint y: 171, endPoint x: 247, endPoint y: 164, distance: 9.7
click at [241, 171] on div "0394568654 - [PERSON_NAME]" at bounding box center [190, 172] width 163 height 16
type input "[PERSON_NAME]"
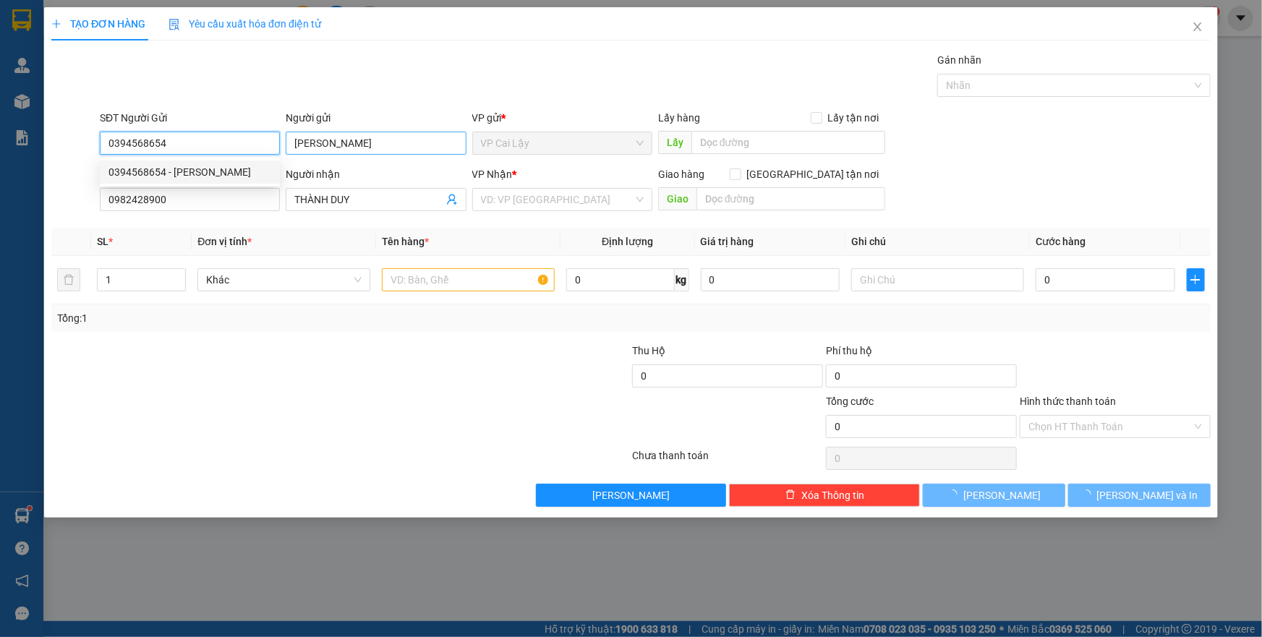
type input "20.000"
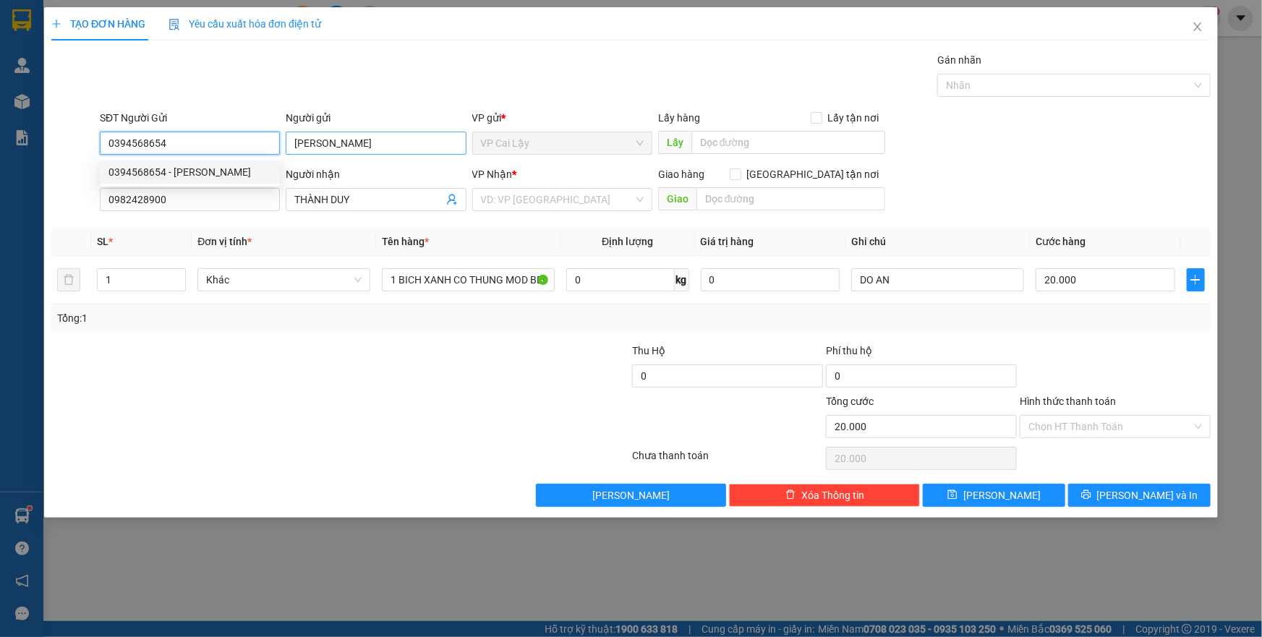
type input "0394568654"
click at [328, 146] on input "[PERSON_NAME]" at bounding box center [376, 143] width 180 height 23
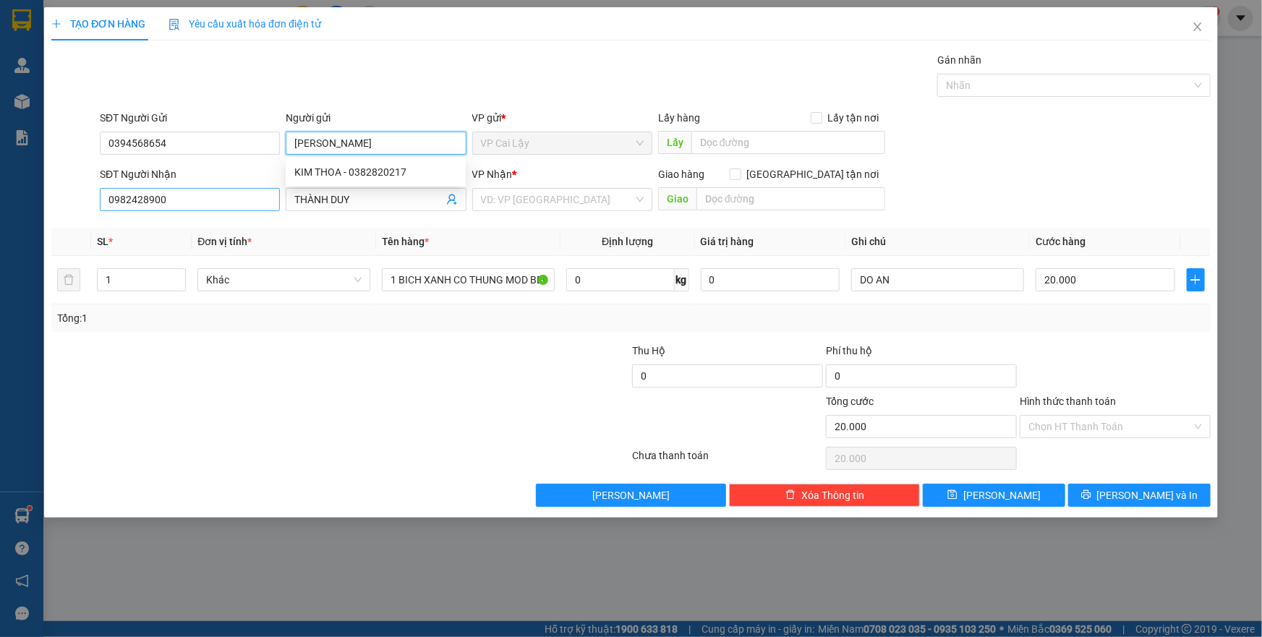
type input "[PERSON_NAME]"
click at [124, 195] on input "0982428900" at bounding box center [190, 199] width 180 height 23
click at [441, 311] on div "Tổng: 1" at bounding box center [272, 318] width 430 height 16
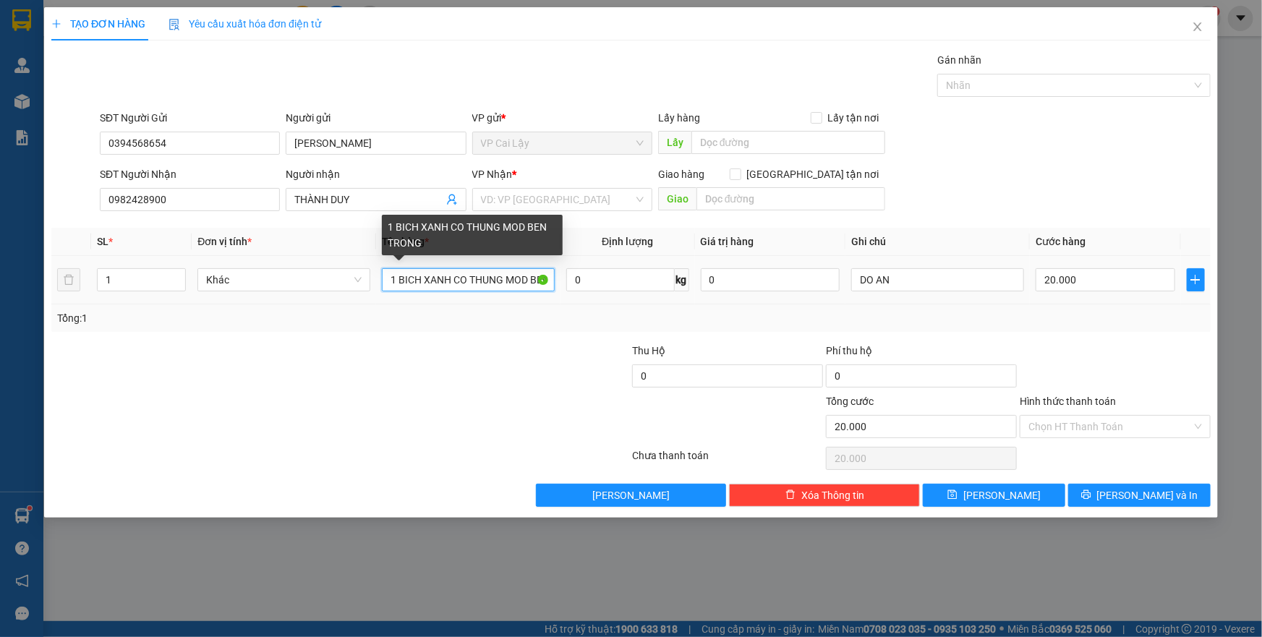
click at [451, 282] on input "1 BICH XANH CO THUNG MOD BEN TRONG" at bounding box center [468, 279] width 173 height 23
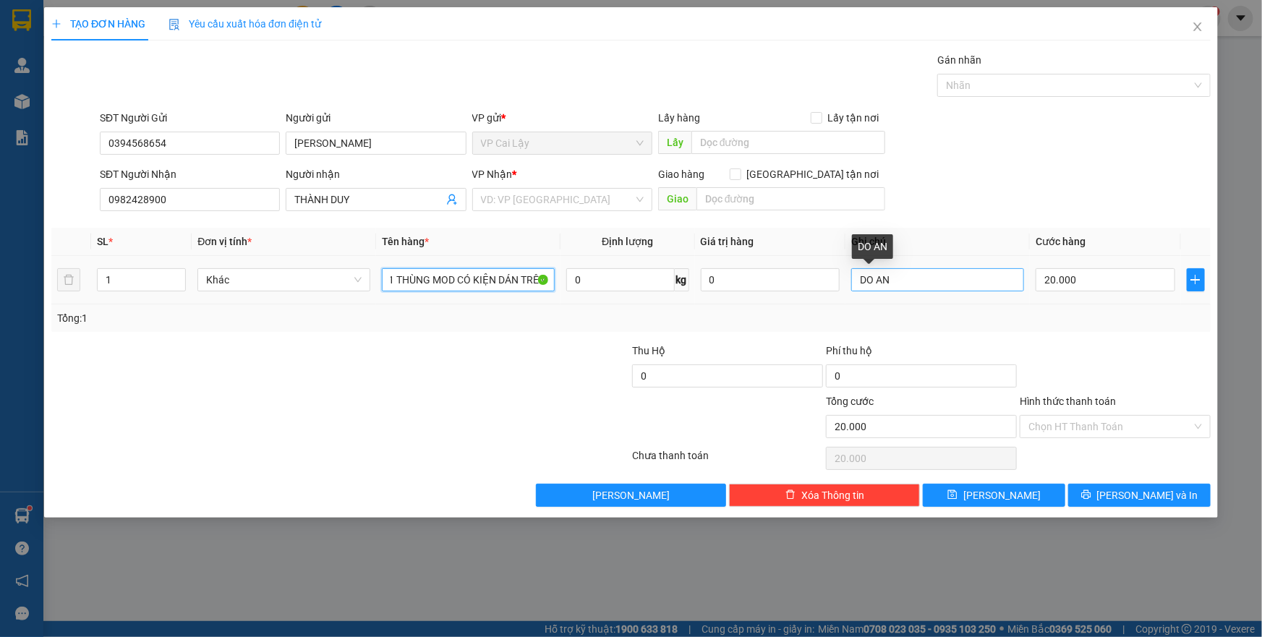
type input "1 THÙNG MOD CÓ KIỆN DÁN TRÊN"
click at [941, 282] on input "DO AN" at bounding box center [938, 279] width 173 height 23
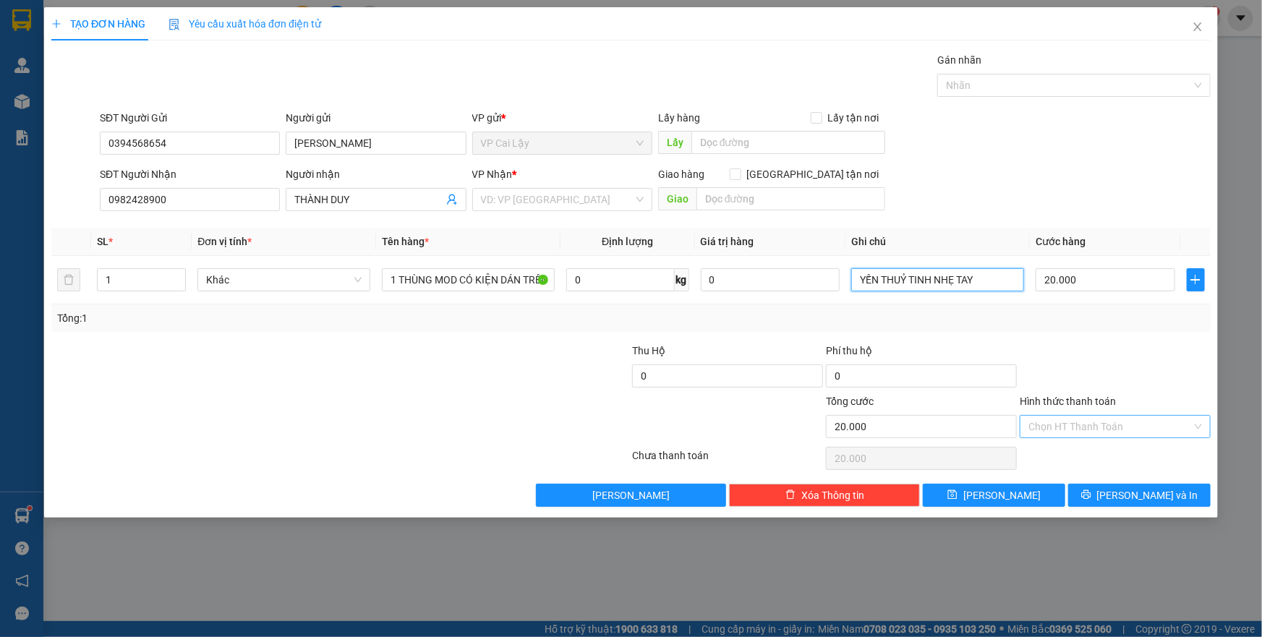
type input "YẾN THUỶ TINH NHẸ TAY"
click at [1092, 419] on input "Hình thức thanh toán" at bounding box center [1111, 427] width 164 height 22
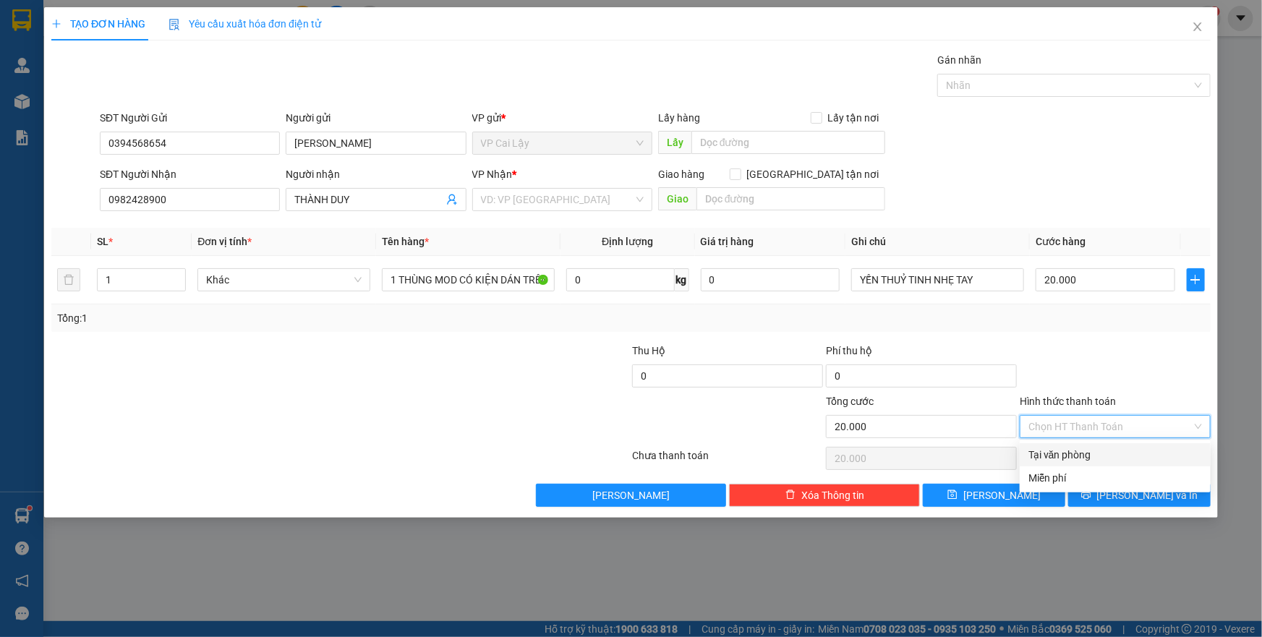
click at [1090, 454] on div "Tại văn phòng" at bounding box center [1116, 455] width 174 height 16
type input "0"
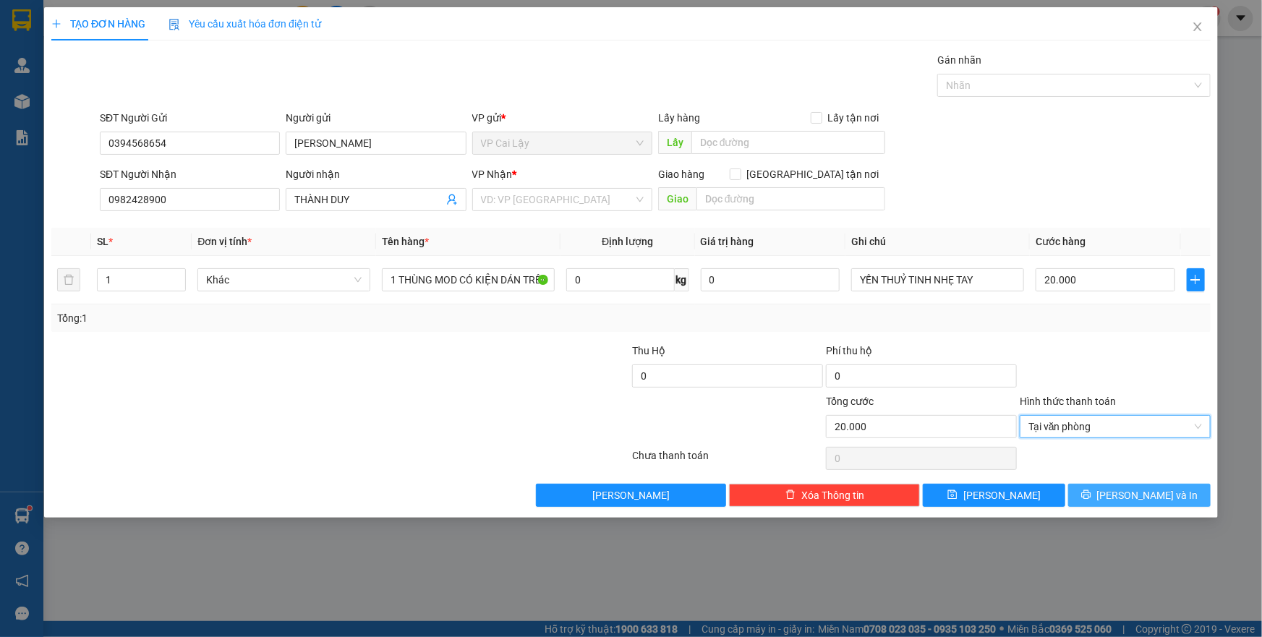
click at [1092, 492] on icon "printer" at bounding box center [1087, 495] width 10 height 10
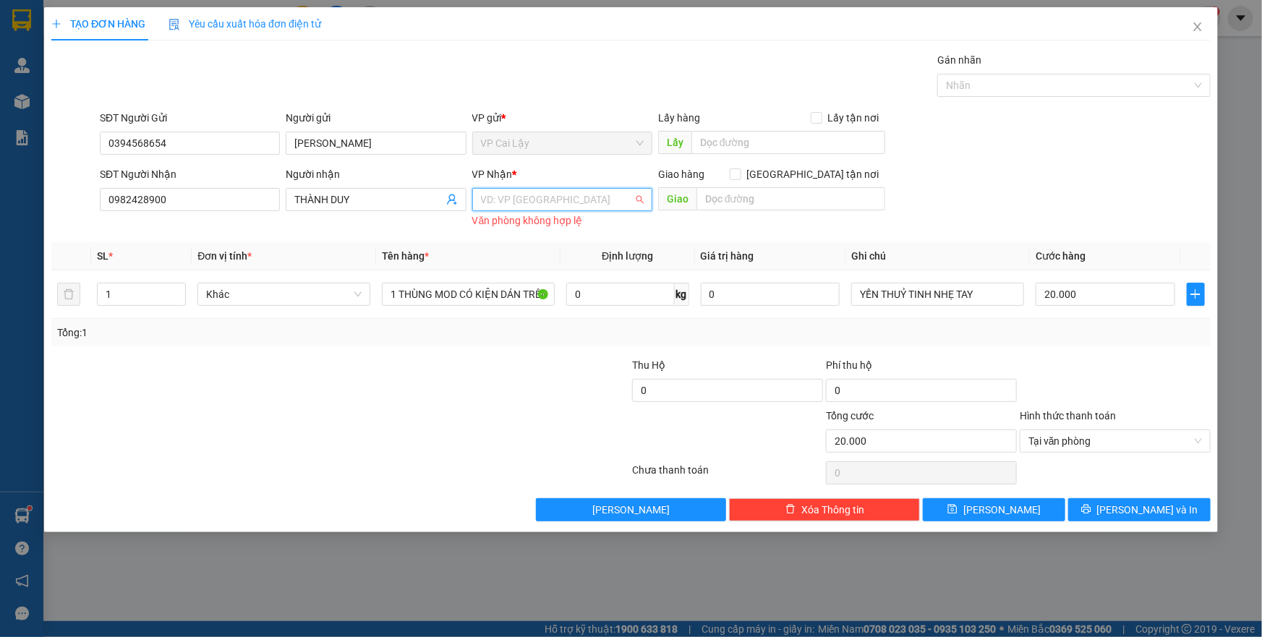
click at [509, 206] on input "search" at bounding box center [557, 200] width 153 height 22
click at [520, 231] on div "VP [GEOGRAPHIC_DATA]" at bounding box center [562, 229] width 163 height 16
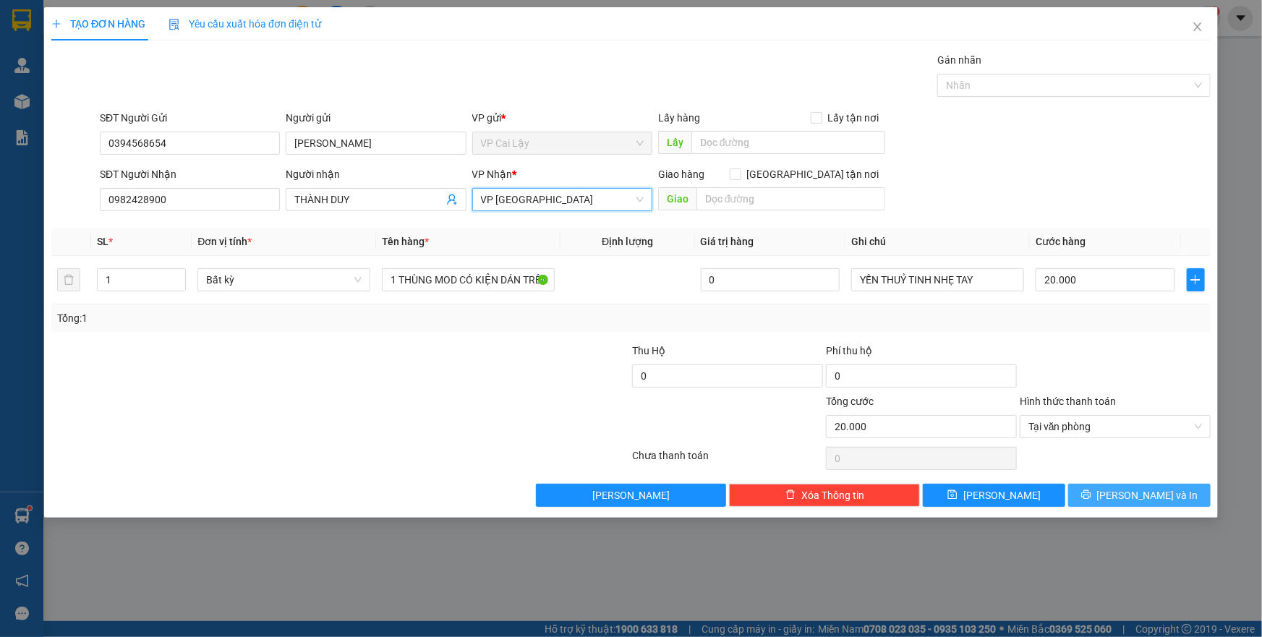
click at [1092, 494] on icon "printer" at bounding box center [1087, 495] width 10 height 10
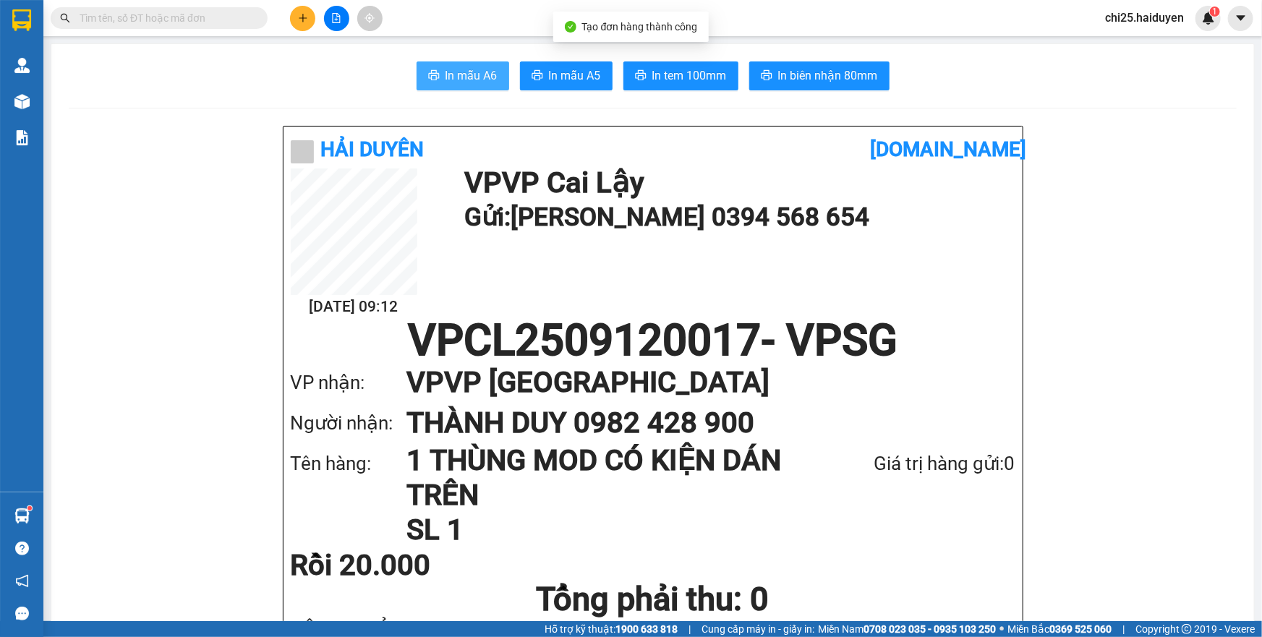
click at [480, 80] on span "In mẫu A6" at bounding box center [472, 76] width 52 height 18
click at [1132, 71] on div "In mẫu A6 In mẫu A5 In tem 100mm In biên nhận 80mm" at bounding box center [653, 75] width 1168 height 29
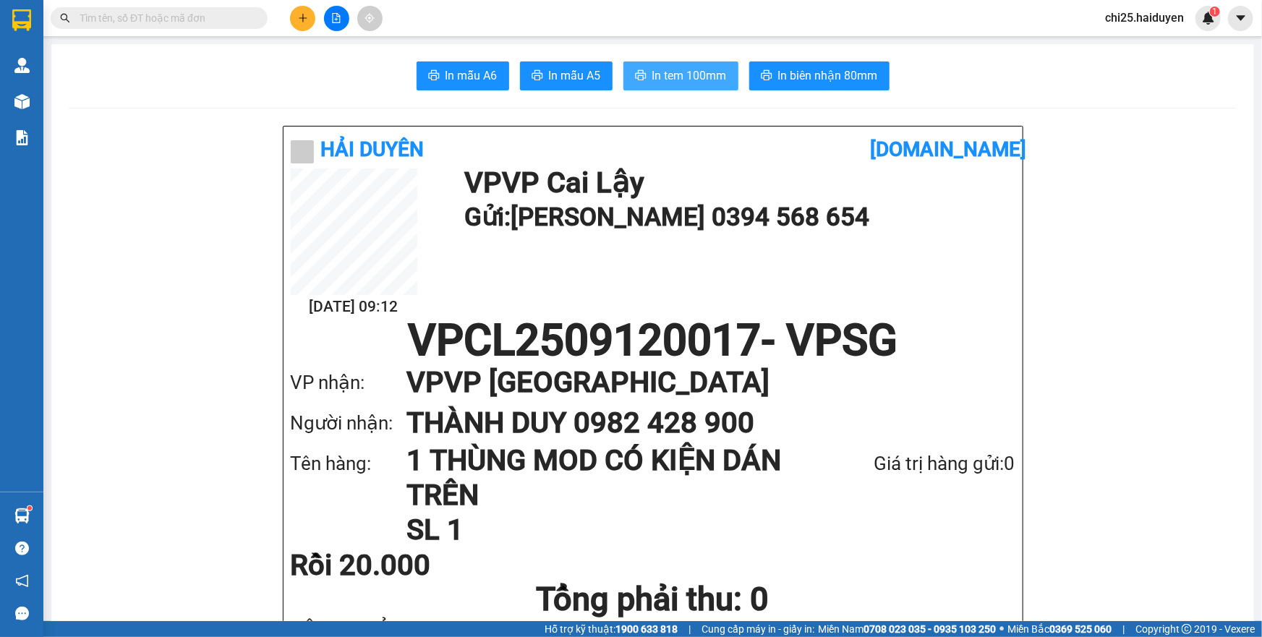
click at [722, 75] on button "In tem 100mm" at bounding box center [681, 75] width 115 height 29
click at [710, 72] on span "In tem 100mm" at bounding box center [690, 76] width 75 height 18
click at [298, 19] on icon "plus" at bounding box center [303, 18] width 10 height 10
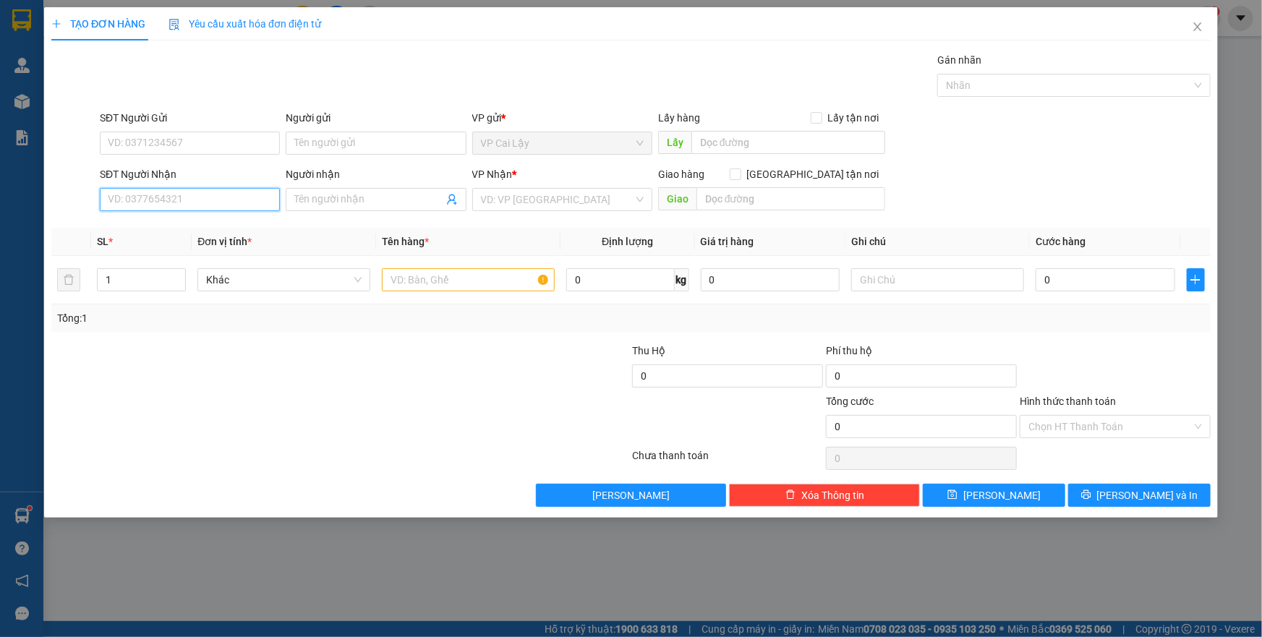
click at [208, 194] on input "SĐT Người Nhận" at bounding box center [190, 199] width 180 height 23
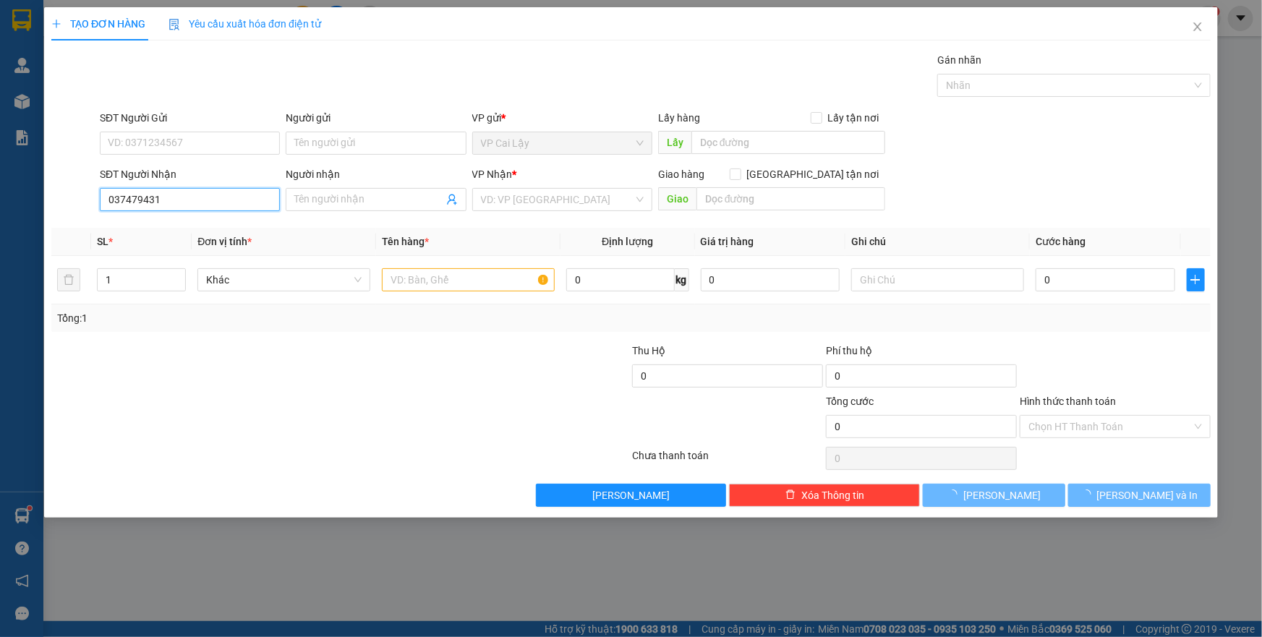
type input "0374794316"
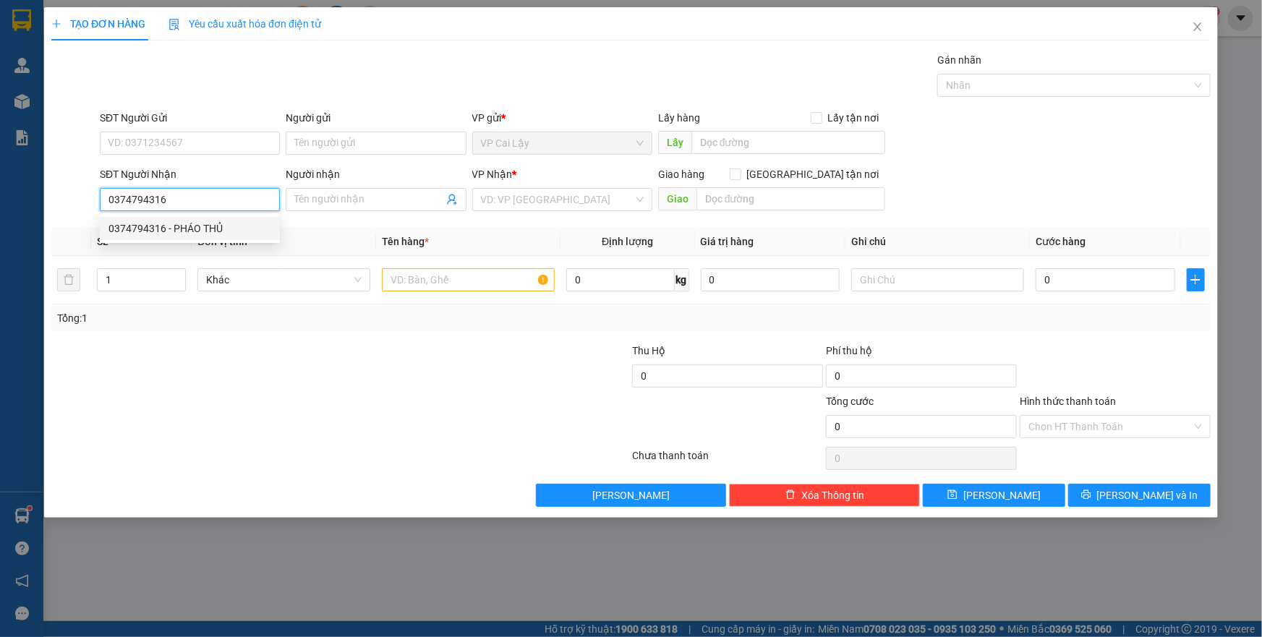
type input "PHÁO THỦ"
type input "10.000"
type input "0374794316"
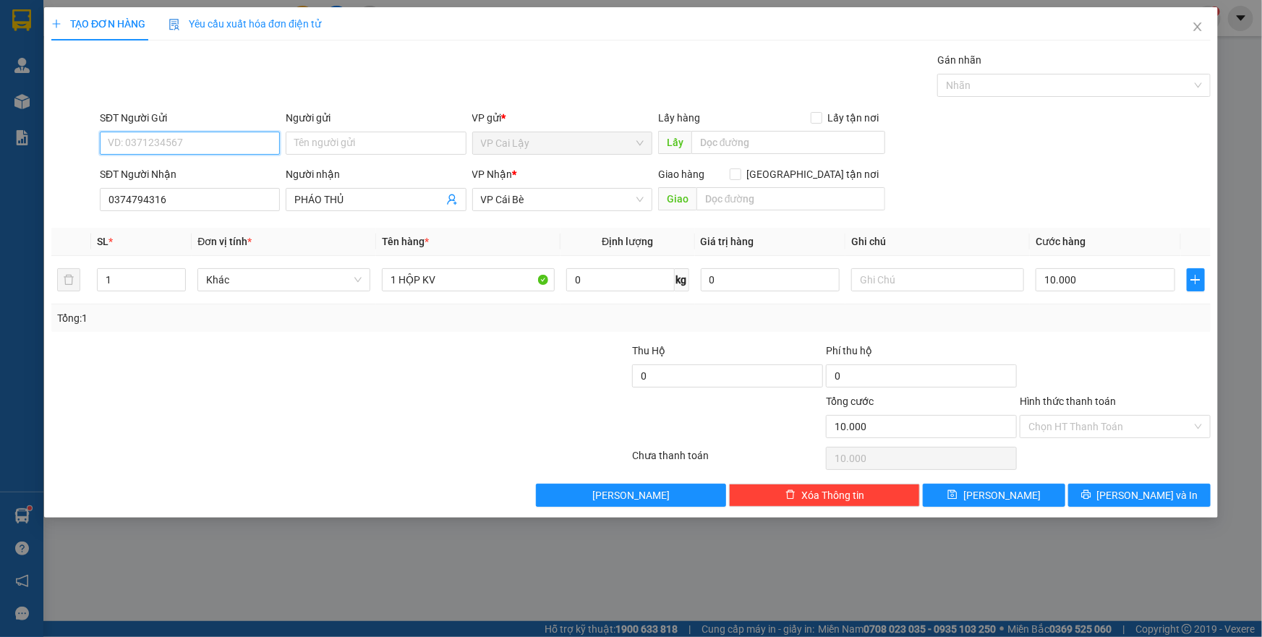
click at [211, 136] on input "SĐT Người Gửi" at bounding box center [190, 143] width 180 height 23
click at [205, 201] on input "0374794316" at bounding box center [190, 199] width 180 height 23
click at [218, 136] on input "SĐT Người Gửi" at bounding box center [190, 143] width 180 height 23
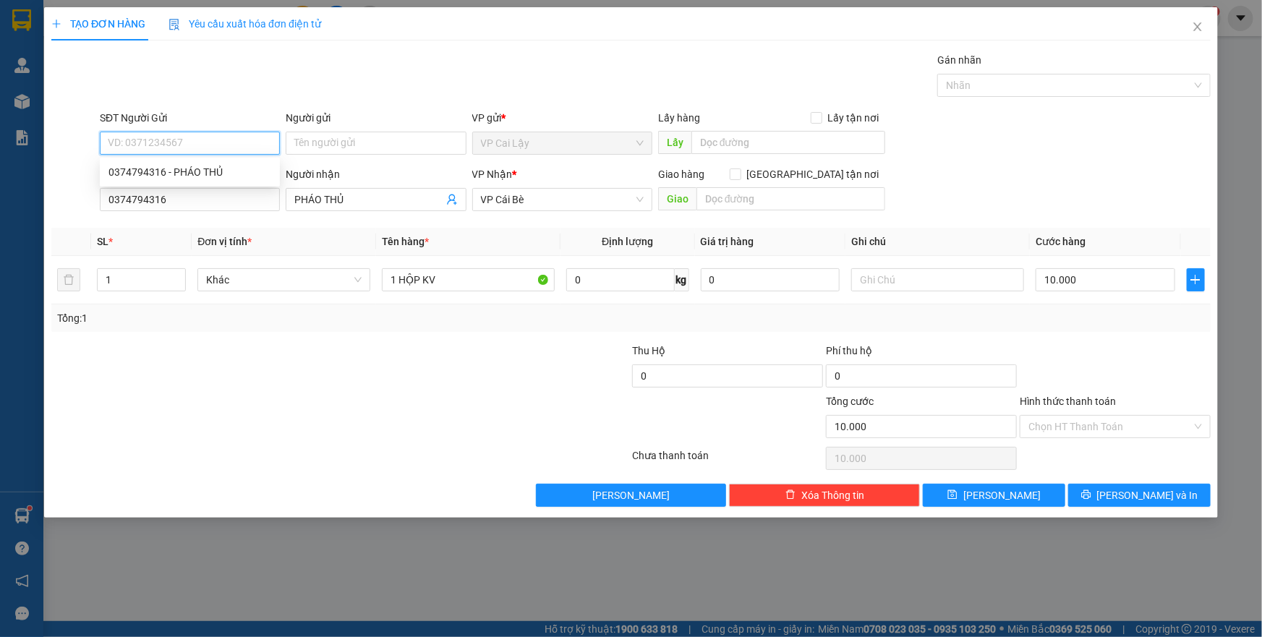
paste input "0374794316"
type input "0374794316"
click at [203, 166] on div "0374794316 - PHÁO THỦ" at bounding box center [190, 172] width 163 height 16
type input "PHÁO THỦ"
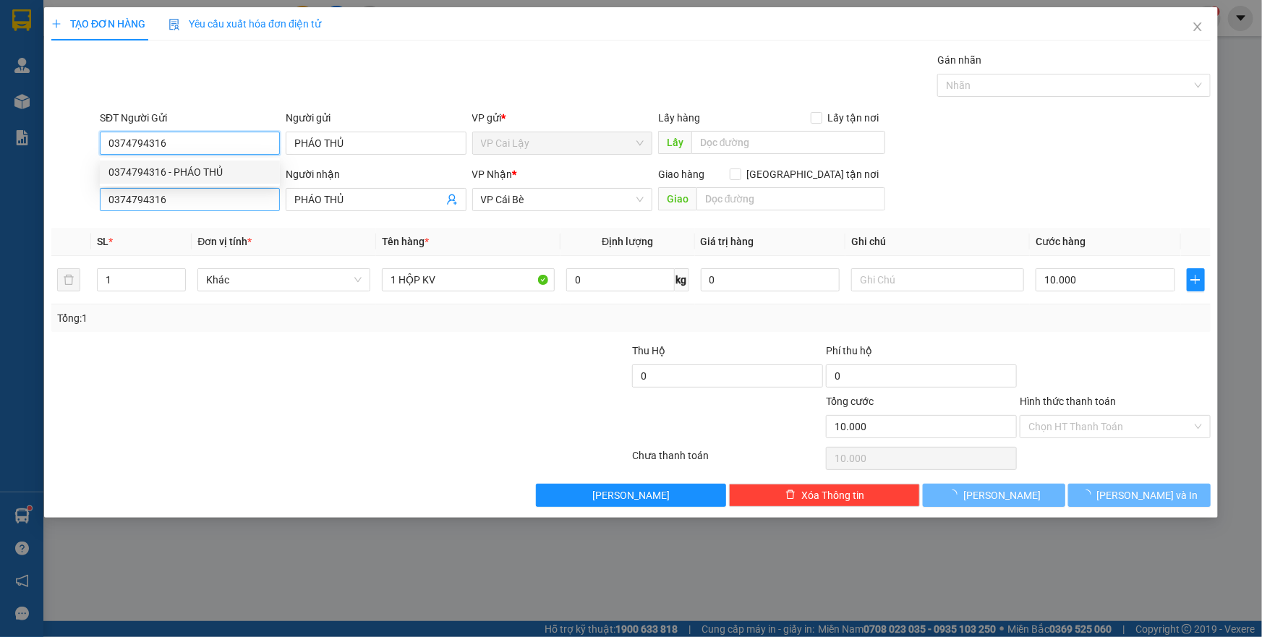
type input "20.000"
type input "0374794316"
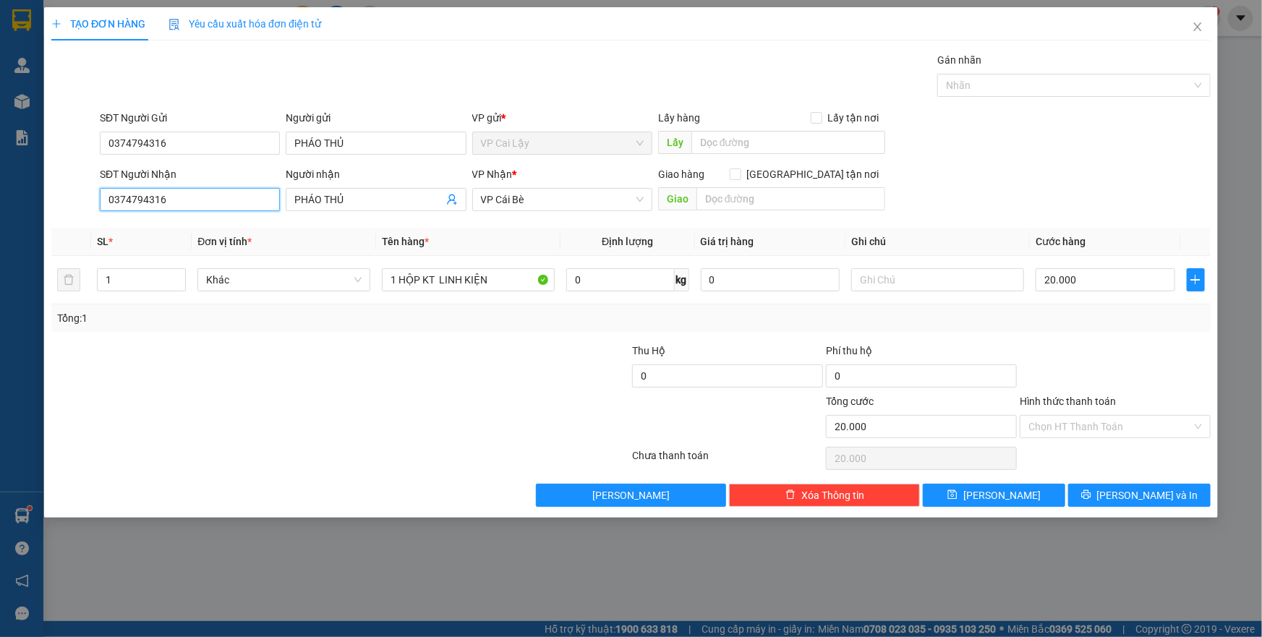
click at [197, 195] on input "0374794316" at bounding box center [190, 199] width 180 height 23
type input "0"
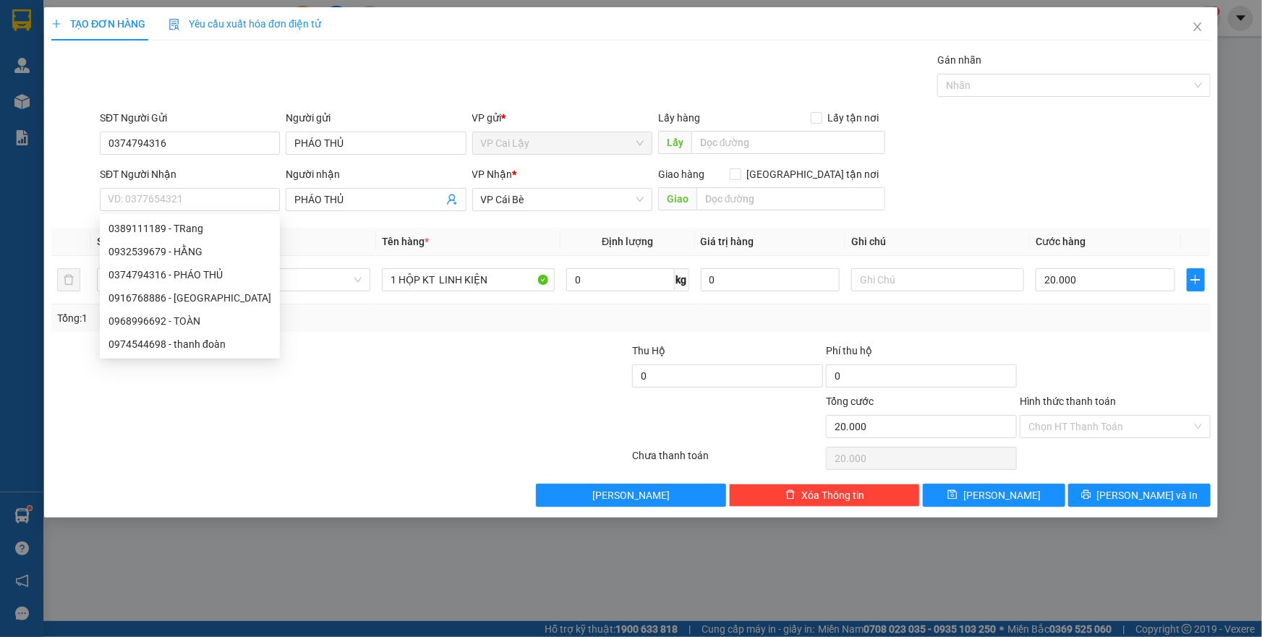
click at [246, 165] on form "SĐT Người Gửi 0374794316 Người gửi PHÁO THỦ VP gửi * VP [PERSON_NAME] Lậy Lấy h…" at bounding box center [631, 163] width 1160 height 107
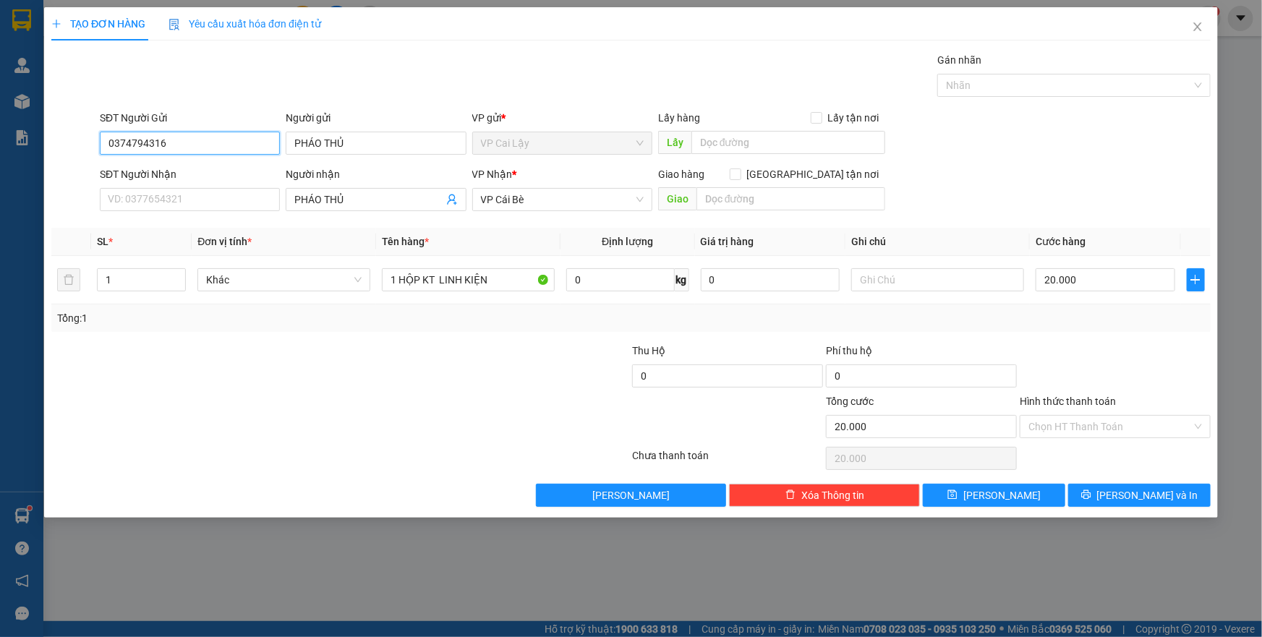
click at [246, 143] on input "0374794316" at bounding box center [190, 143] width 180 height 23
click at [234, 168] on div "0374794316 - PHÁO THỦ" at bounding box center [190, 172] width 163 height 16
click at [198, 202] on input "SĐT Người Nhận" at bounding box center [190, 199] width 180 height 23
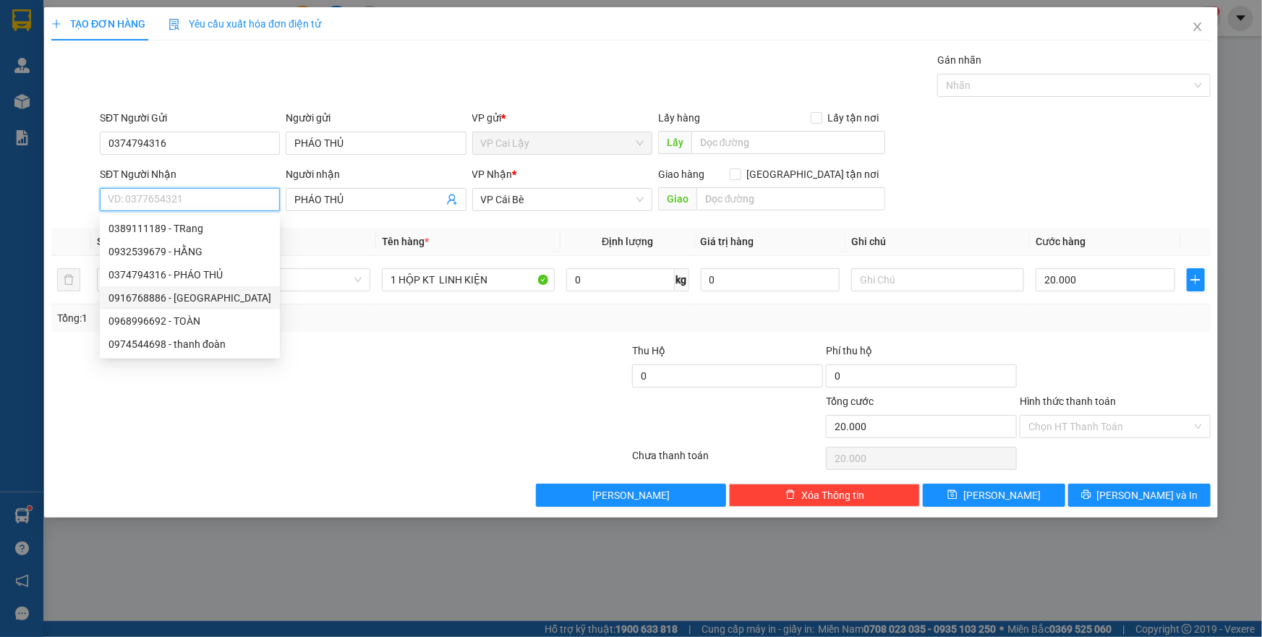
click at [167, 300] on div "0916768886 - [GEOGRAPHIC_DATA]" at bounding box center [190, 298] width 163 height 16
type input "0916768886"
type input "THANH BÌNH"
type input "10.000"
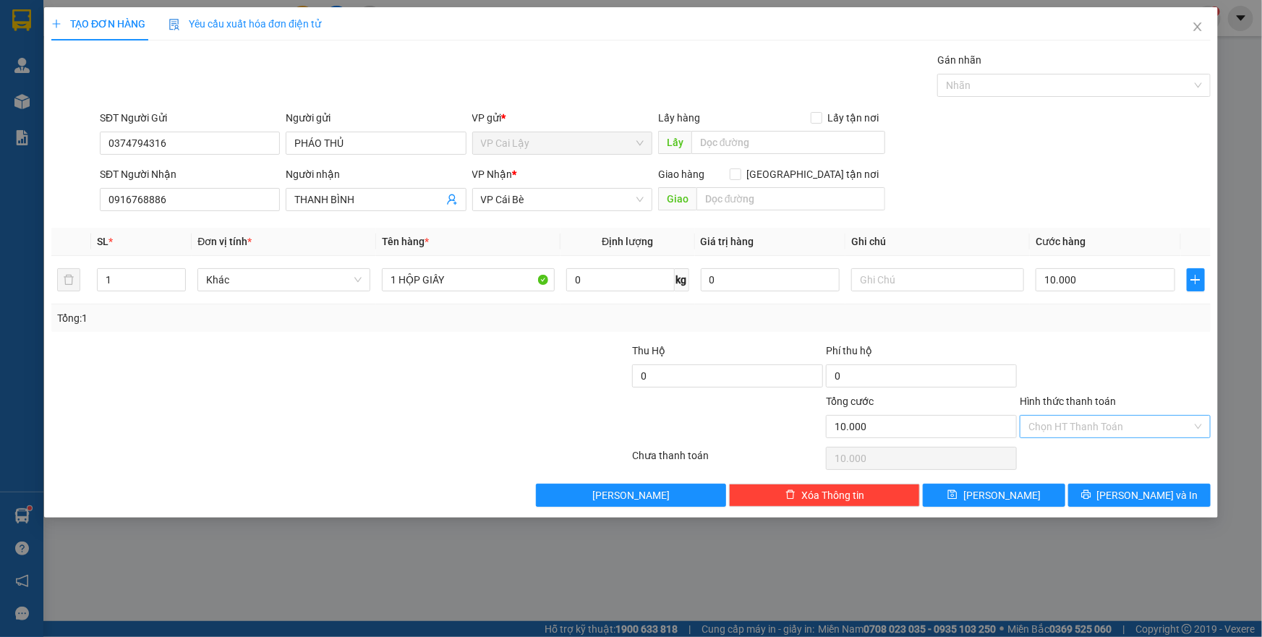
click at [1103, 426] on input "Hình thức thanh toán" at bounding box center [1111, 427] width 164 height 22
click at [1107, 451] on div "Tại văn phòng" at bounding box center [1116, 455] width 174 height 16
type input "0"
click at [1111, 488] on button "[PERSON_NAME] và In" at bounding box center [1140, 495] width 143 height 23
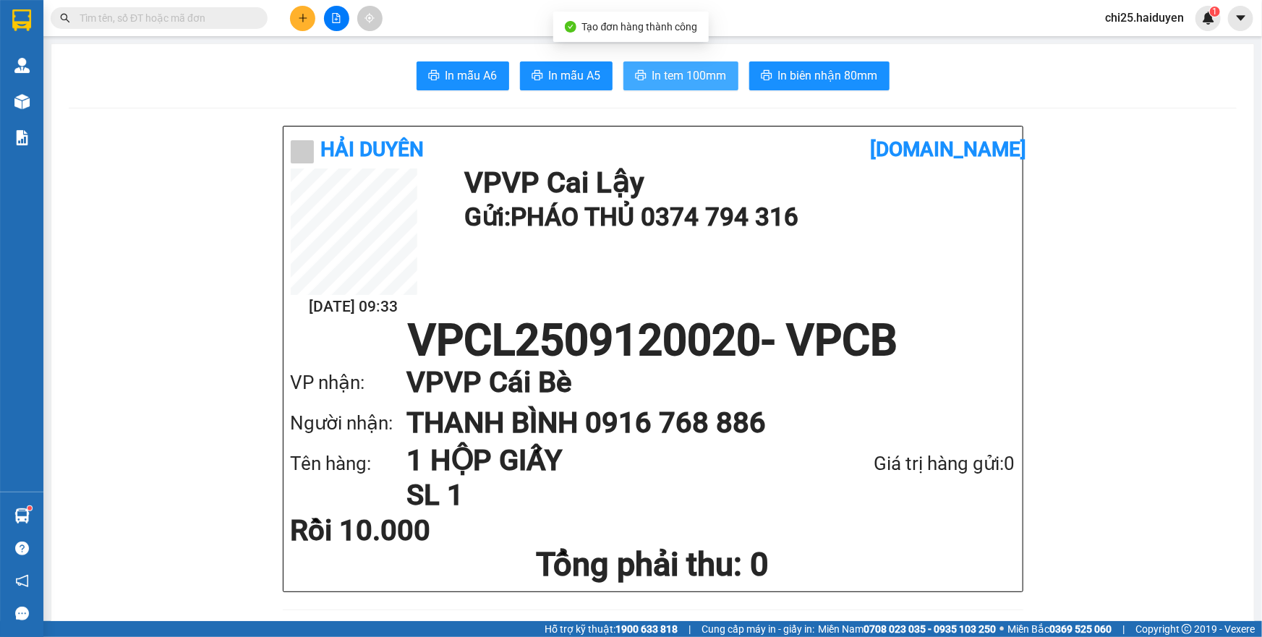
click at [698, 80] on span "In tem 100mm" at bounding box center [690, 76] width 75 height 18
click at [198, 17] on input "text" at bounding box center [165, 18] width 171 height 16
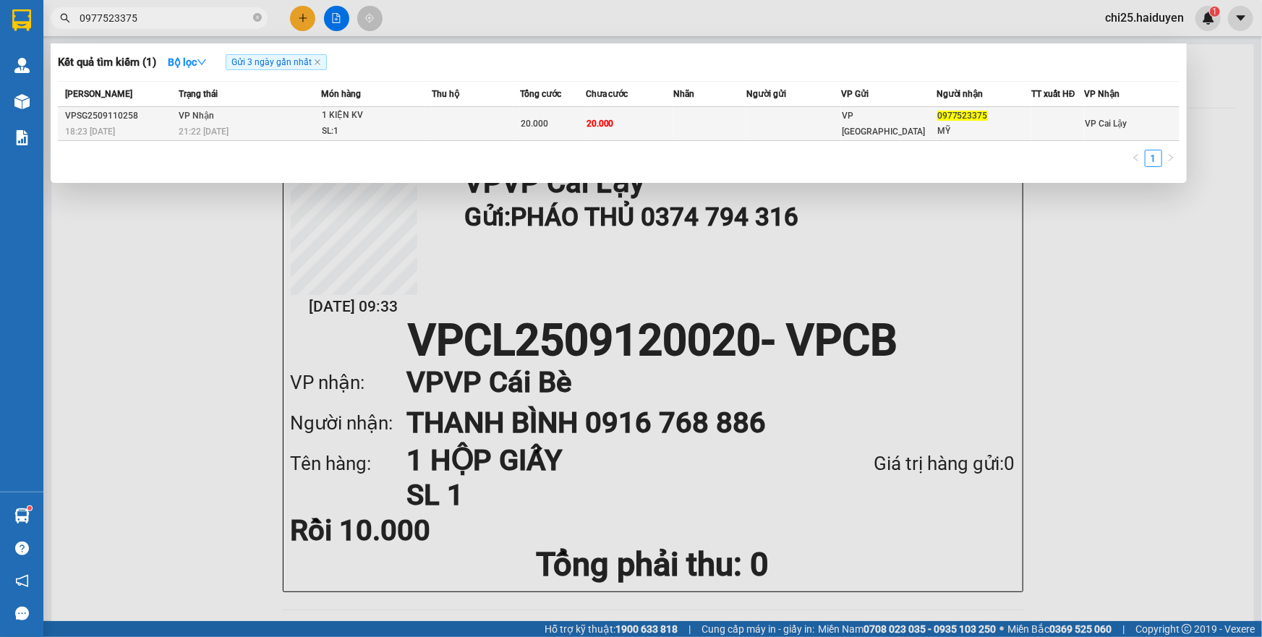
type input "0977523375"
click at [755, 130] on td at bounding box center [794, 124] width 95 height 34
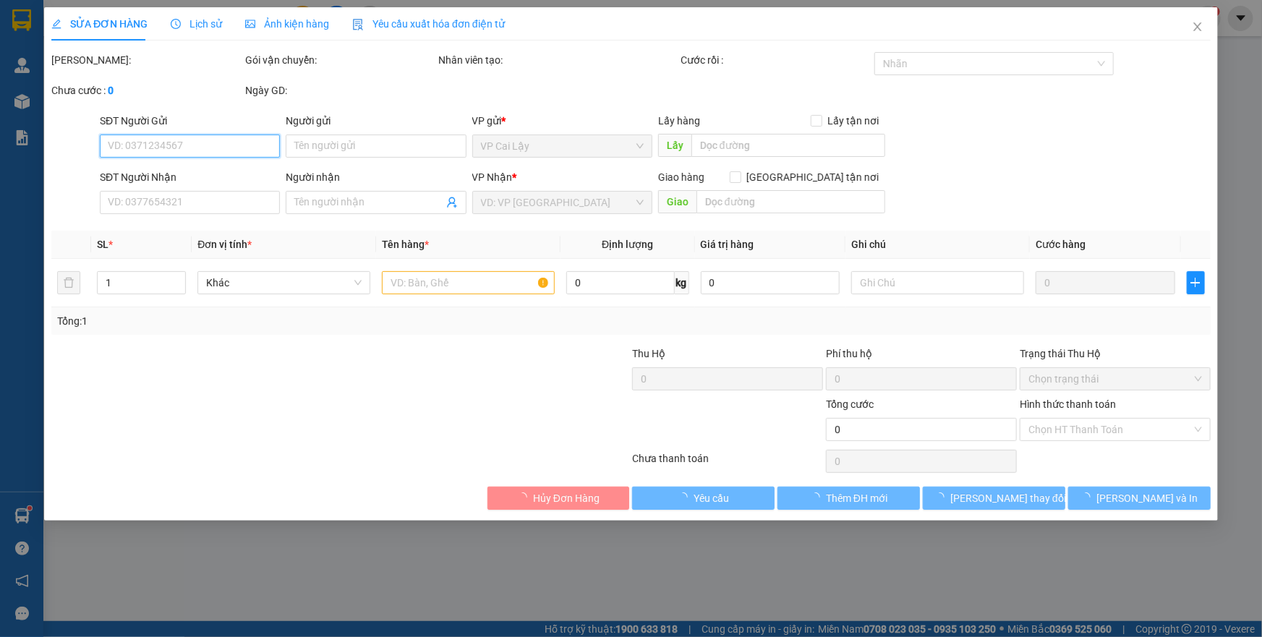
type input "0977523375"
type input "MỸ"
type input "20.000"
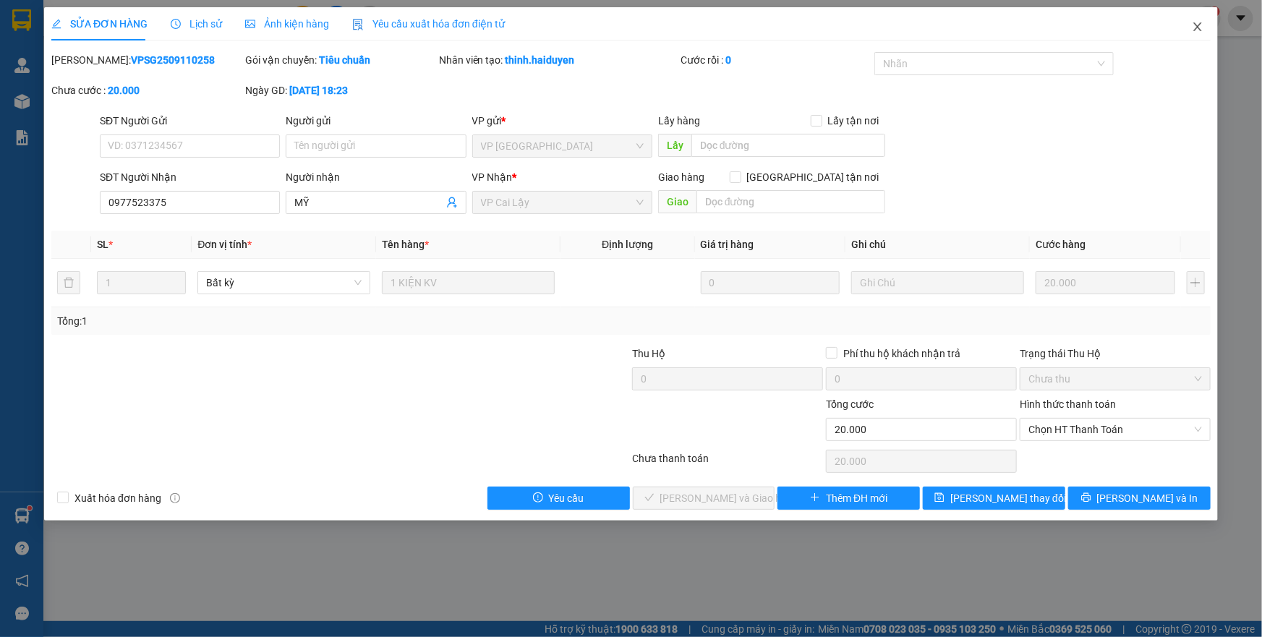
click at [1194, 30] on icon "close" at bounding box center [1198, 27] width 12 height 12
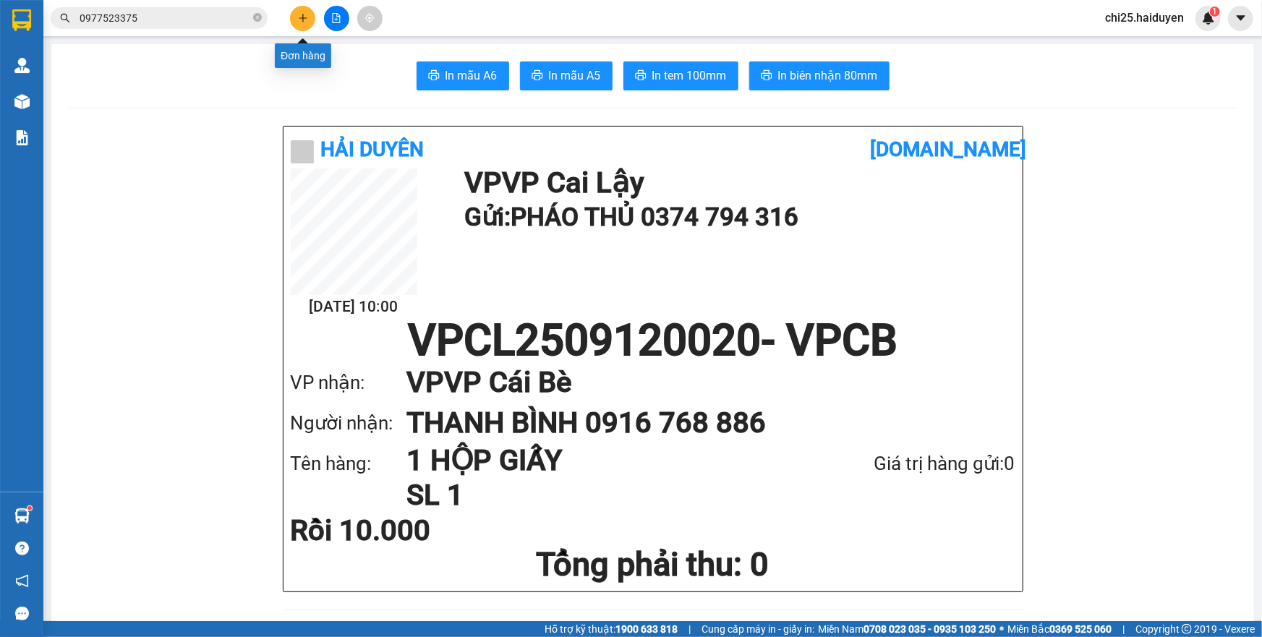
click at [307, 16] on icon "plus" at bounding box center [303, 18] width 10 height 10
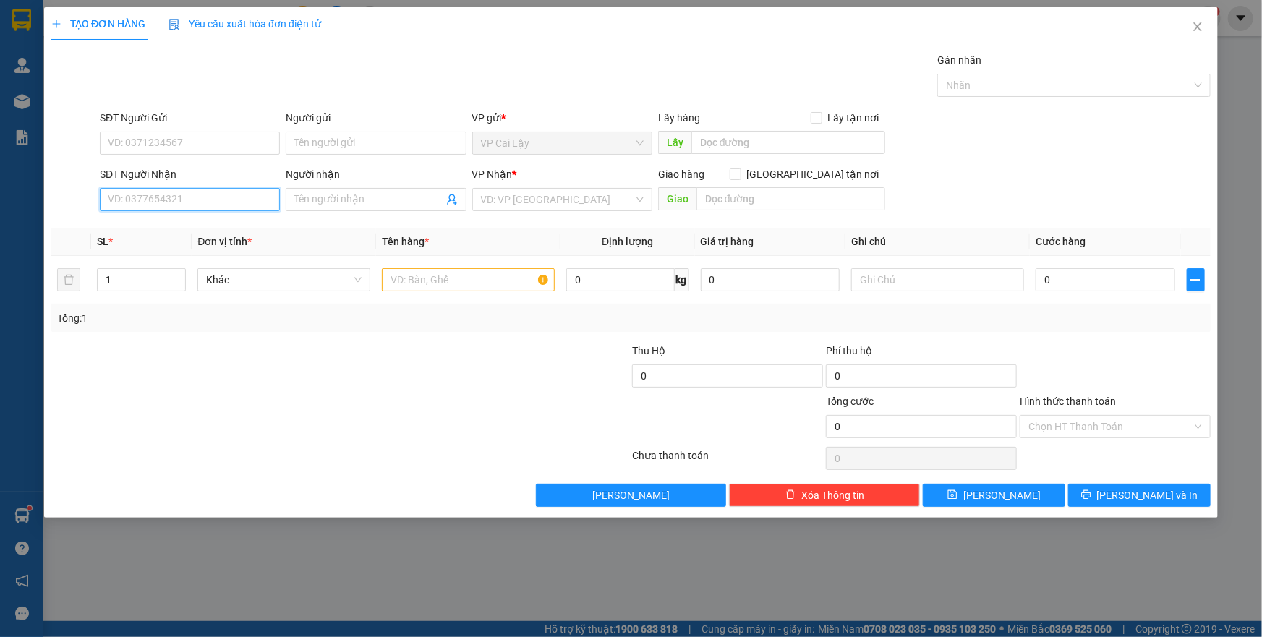
click at [239, 198] on input "SĐT Người Nhận" at bounding box center [190, 199] width 180 height 23
type input "0372446745"
click at [203, 230] on div "0372446745 - GIÀU" at bounding box center [190, 229] width 163 height 16
type input "GIÀU"
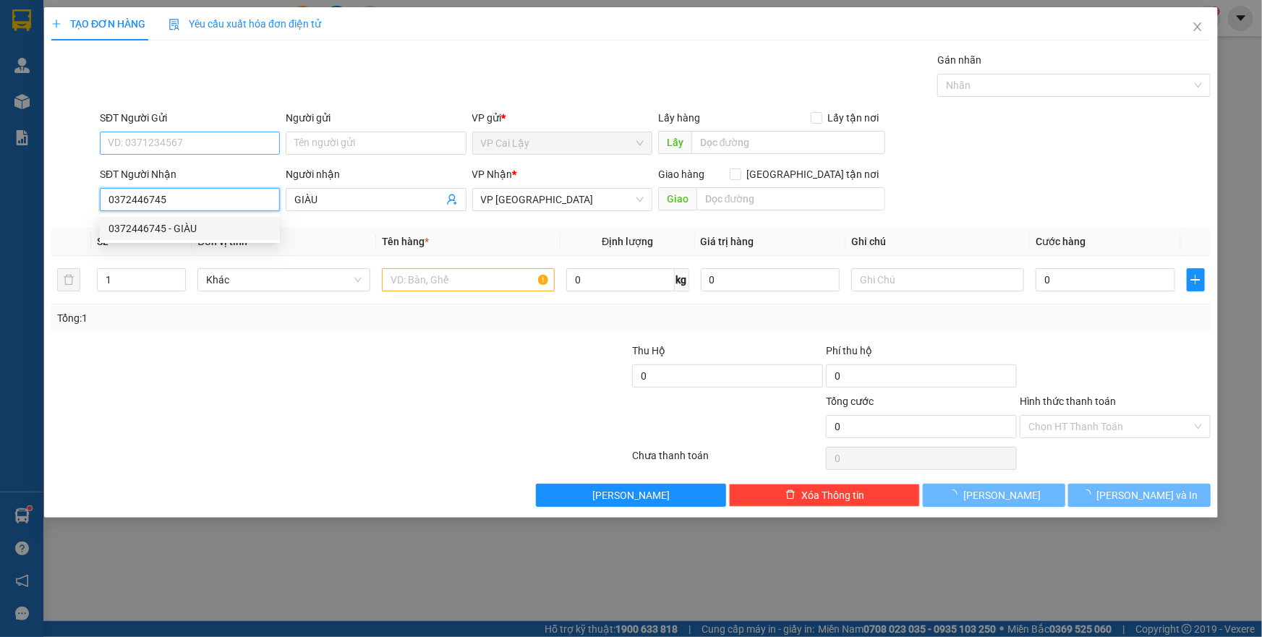
type input "20.000"
type input "0372446745"
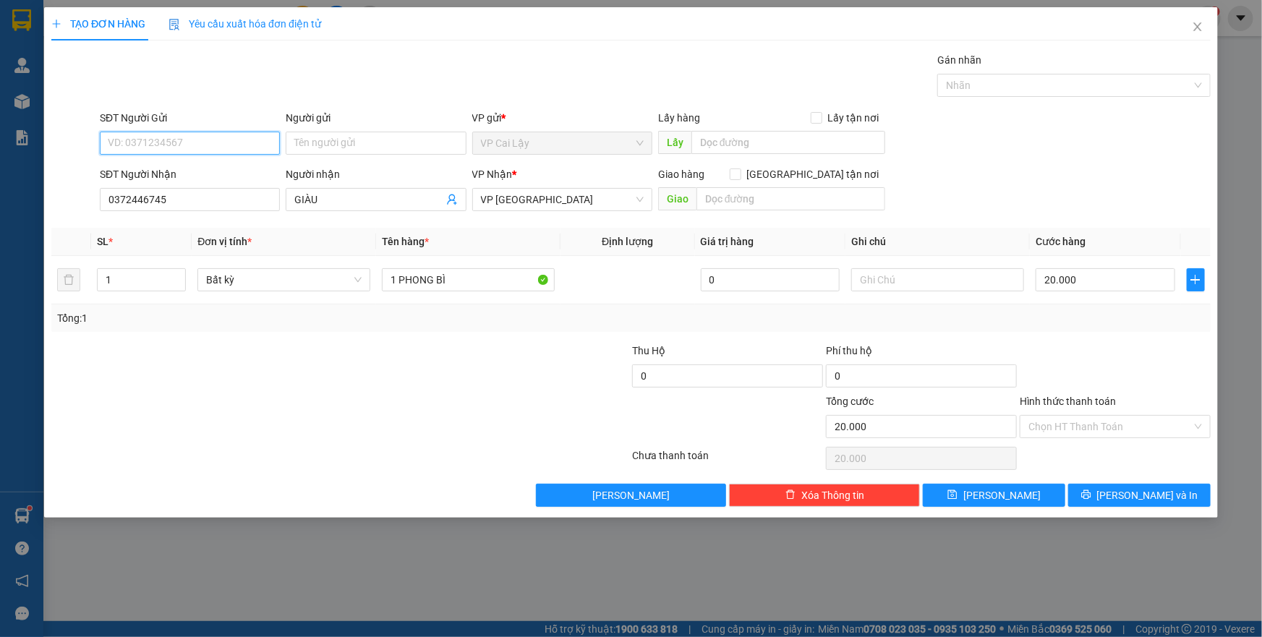
click at [200, 146] on input "SĐT Người Gửi" at bounding box center [190, 143] width 180 height 23
click at [386, 174] on div "Người nhận" at bounding box center [376, 174] width 180 height 16
click at [386, 192] on input "GIÀU" at bounding box center [368, 200] width 148 height 16
click at [1070, 420] on input "Hình thức thanh toán" at bounding box center [1111, 427] width 164 height 22
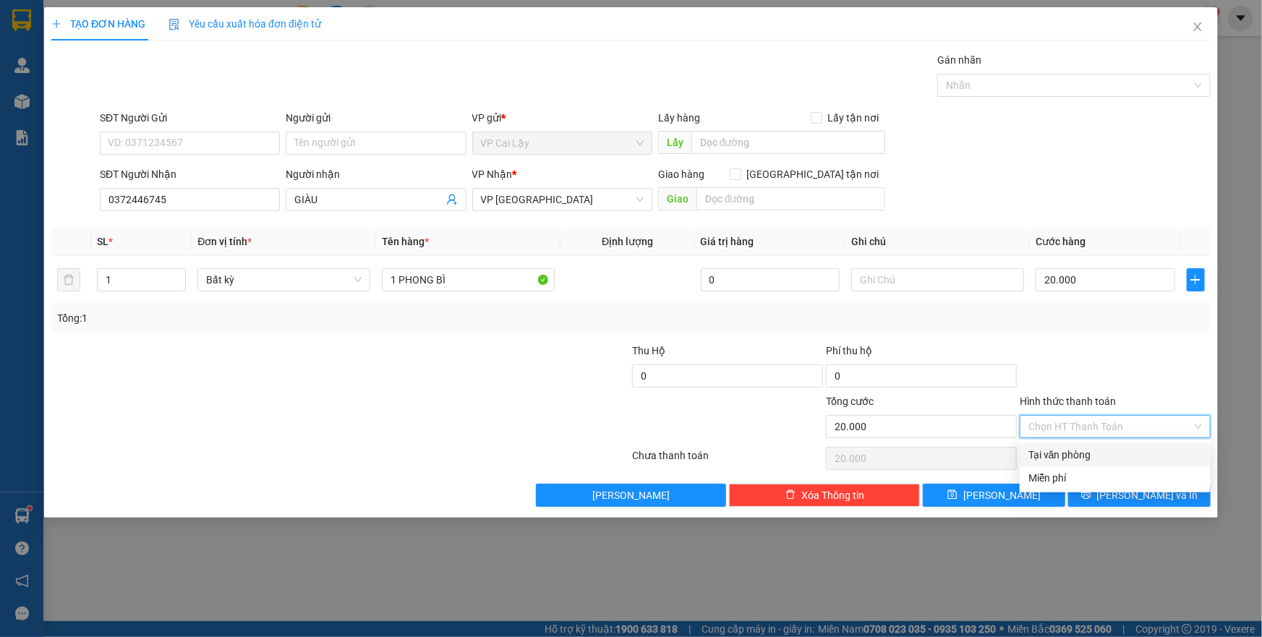
click at [1077, 456] on div "Tại văn phòng" at bounding box center [1116, 455] width 174 height 16
type input "0"
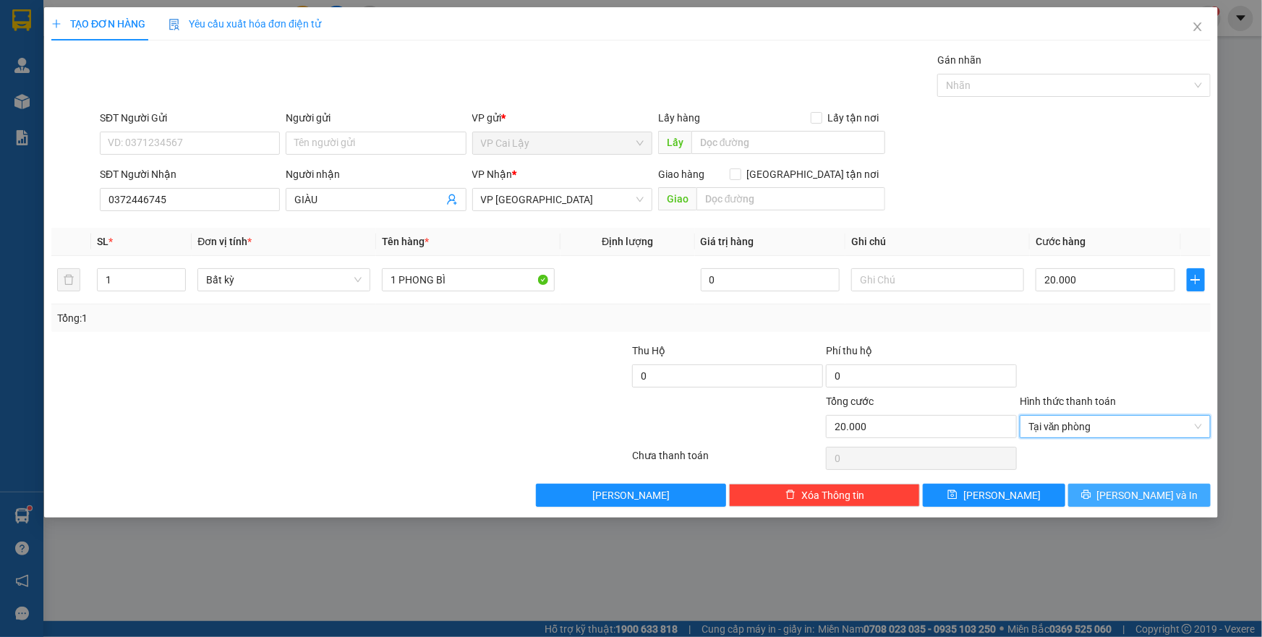
click at [1098, 491] on button "[PERSON_NAME] và In" at bounding box center [1140, 495] width 143 height 23
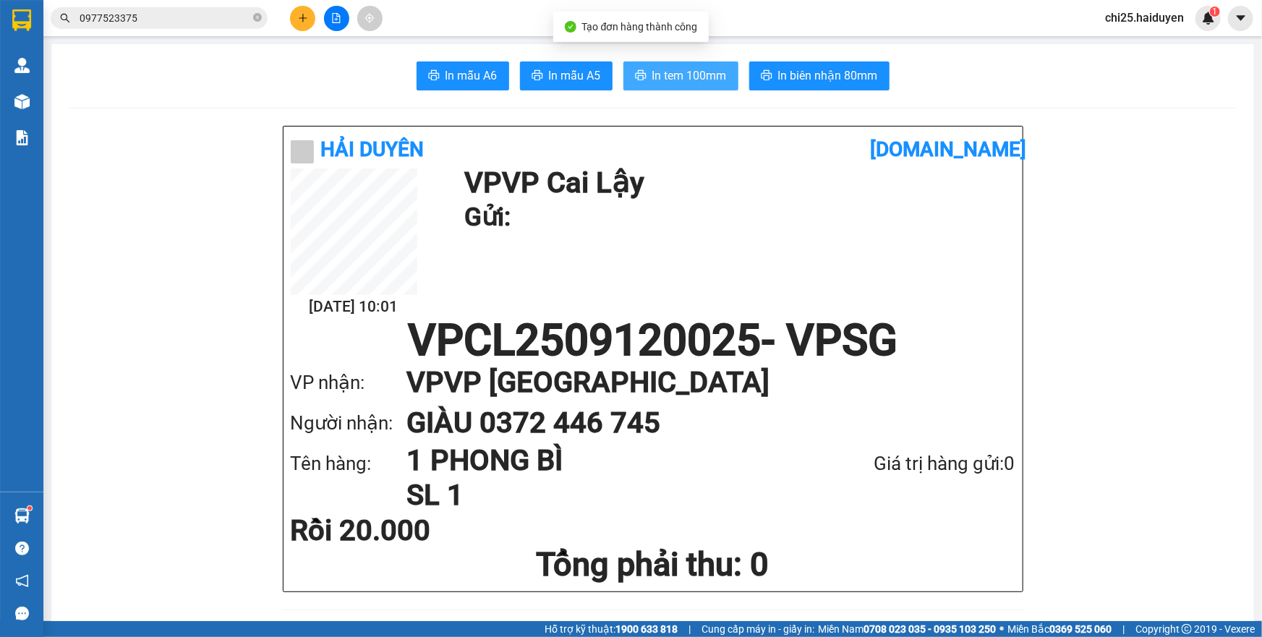
click at [674, 88] on button "In tem 100mm" at bounding box center [681, 75] width 115 height 29
